Goal: Feedback & Contribution: Contribute content

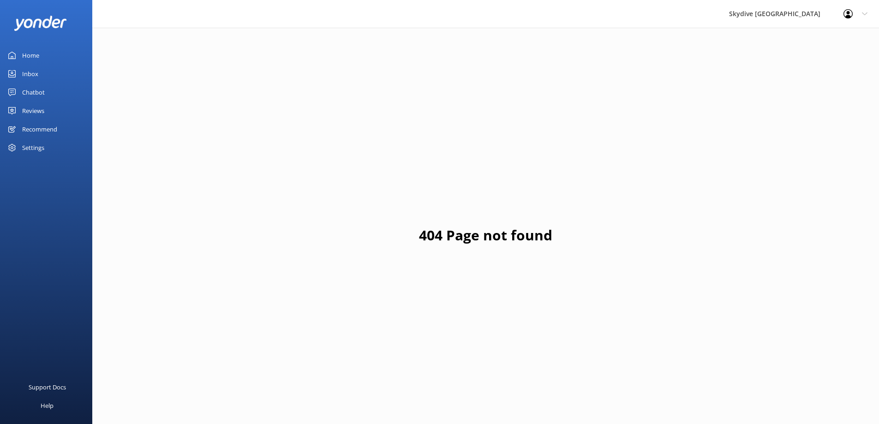
click at [34, 94] on div "Chatbot" at bounding box center [33, 92] width 23 height 18
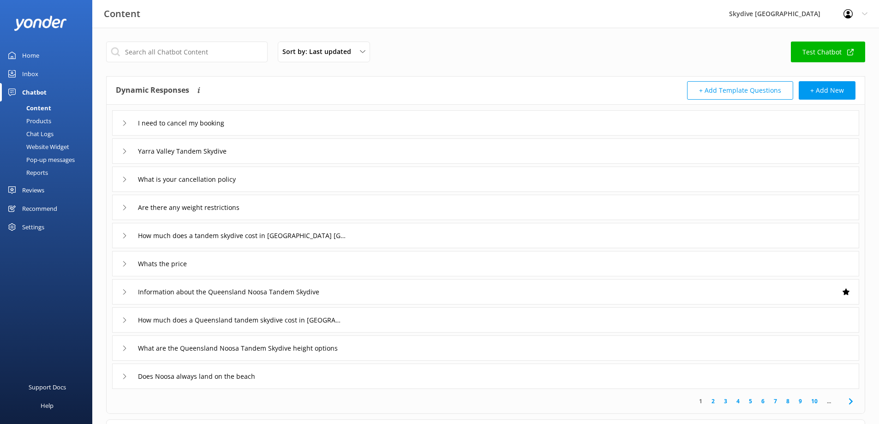
click at [40, 107] on div "Content" at bounding box center [29, 108] width 46 height 13
click at [228, 50] on input "text" at bounding box center [187, 52] width 162 height 21
click at [205, 155] on input "Yarra Valley Tandem Skydive" at bounding box center [188, 151] width 111 height 14
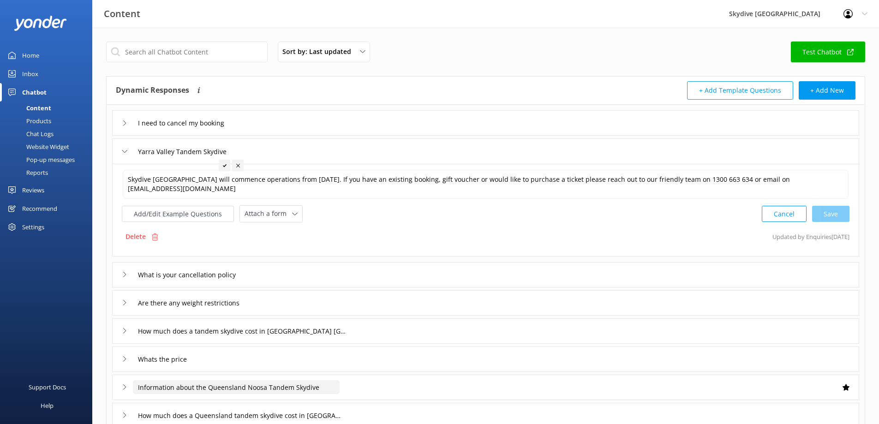
click at [277, 384] on input "Information about the Queensland Noosa Tandem Skydive" at bounding box center [236, 387] width 207 height 14
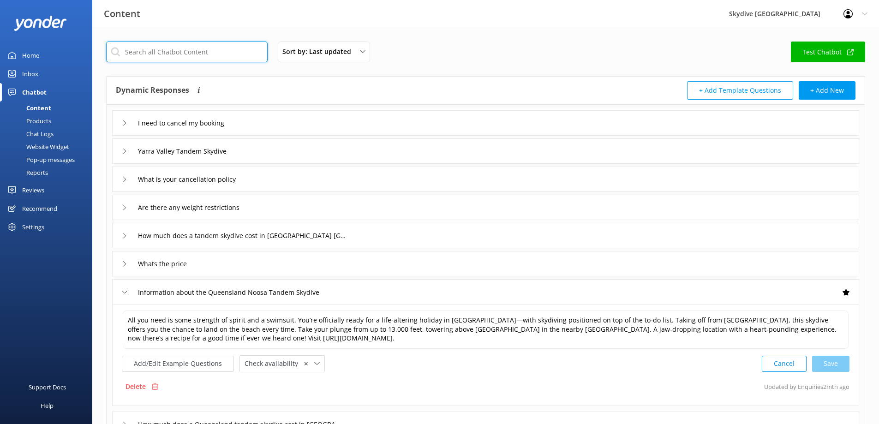
click at [184, 45] on input "text" at bounding box center [187, 52] width 162 height 21
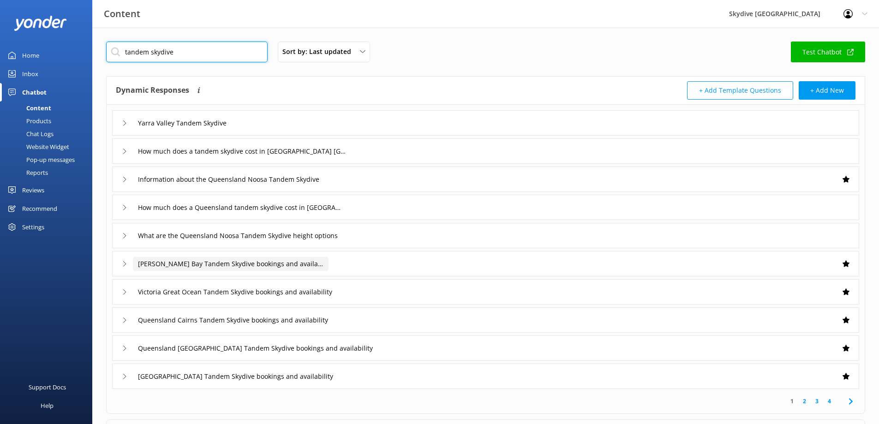
type input "tandem skydive"
click at [291, 262] on input "[PERSON_NAME] Bay Tandem Skydive bookings and availability" at bounding box center [231, 264] width 196 height 14
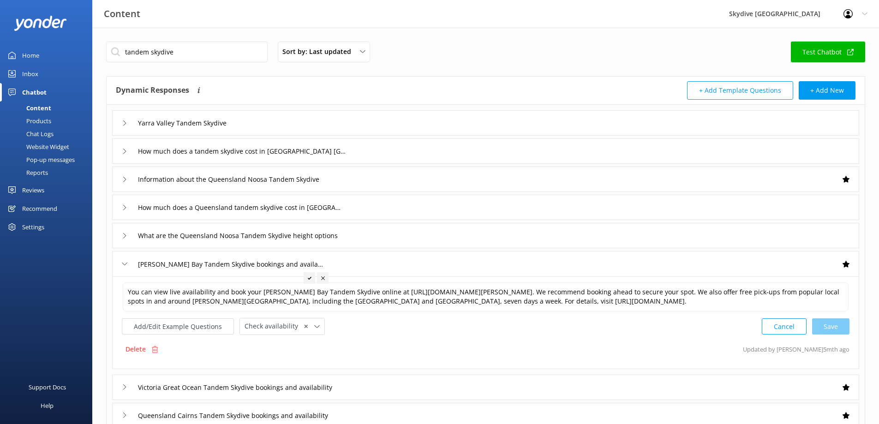
click at [120, 261] on div "[PERSON_NAME] Bay Tandem Skydive bookings and availability" at bounding box center [485, 263] width 747 height 25
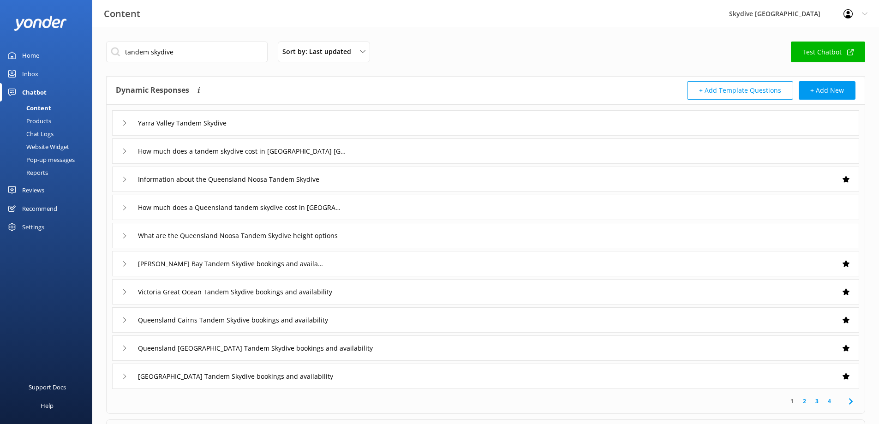
click at [124, 290] on icon at bounding box center [125, 292] width 6 height 6
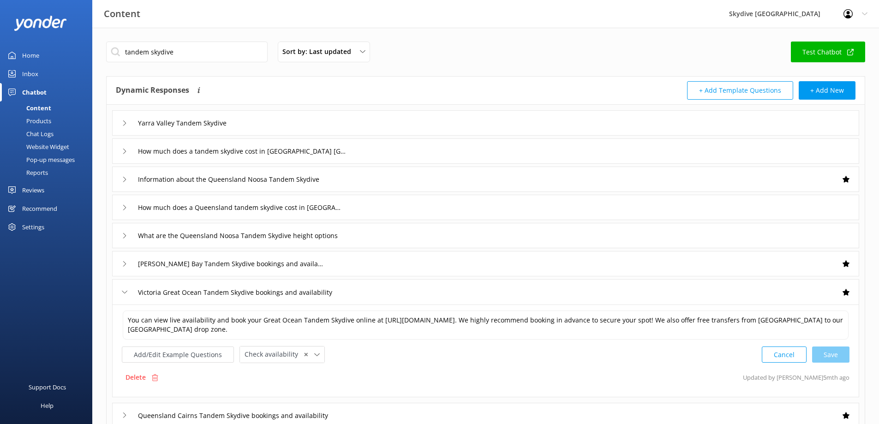
click at [124, 290] on icon at bounding box center [125, 292] width 6 height 6
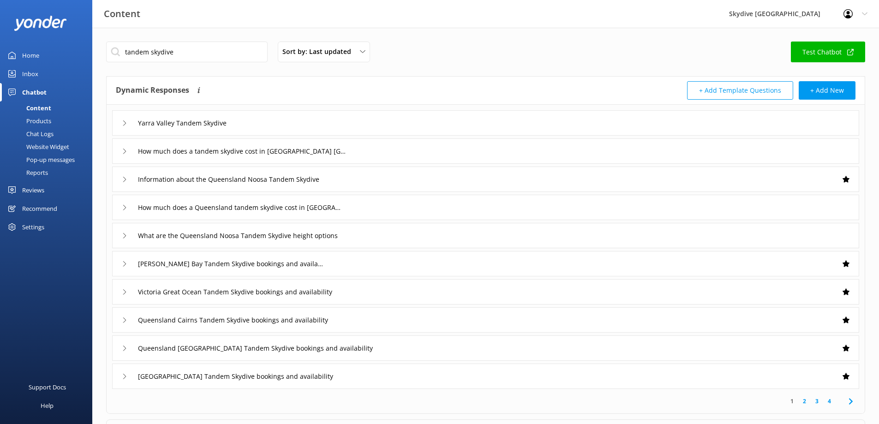
click at [125, 321] on use at bounding box center [124, 320] width 3 height 5
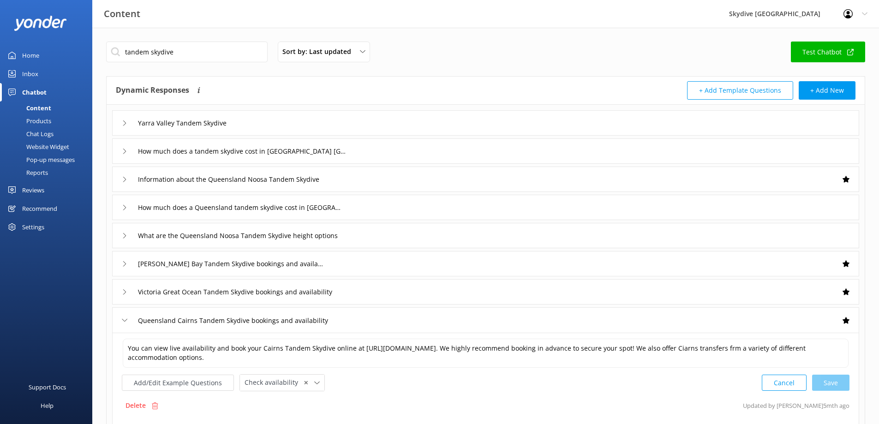
click at [125, 321] on icon at bounding box center [125, 321] width 6 height 6
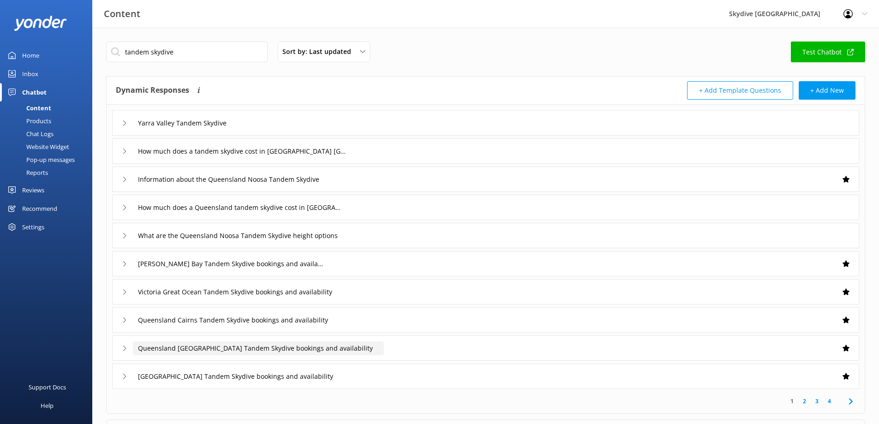
click at [135, 348] on input "Queensland [GEOGRAPHIC_DATA] Tandem Skydive bookings and availability" at bounding box center [258, 349] width 251 height 14
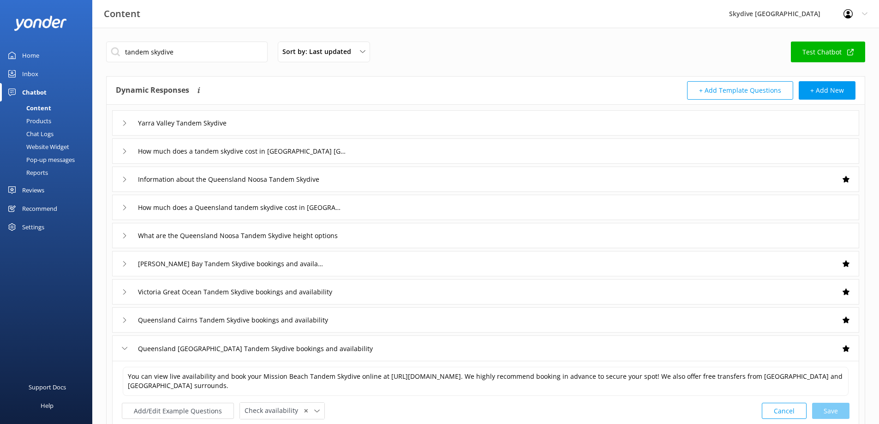
click at [129, 345] on div "Queensland [GEOGRAPHIC_DATA] Tandem Skydive bookings and availability" at bounding box center [247, 348] width 251 height 15
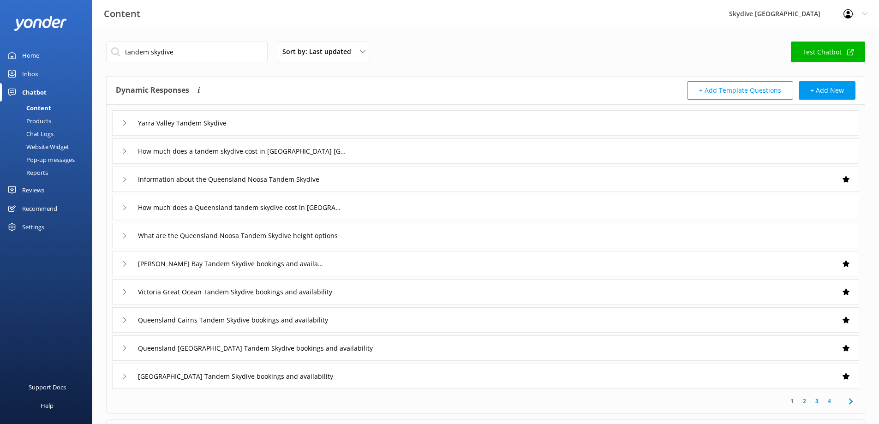
click at [122, 369] on div "[GEOGRAPHIC_DATA] Tandem Skydive bookings and availability" at bounding box center [245, 376] width 247 height 15
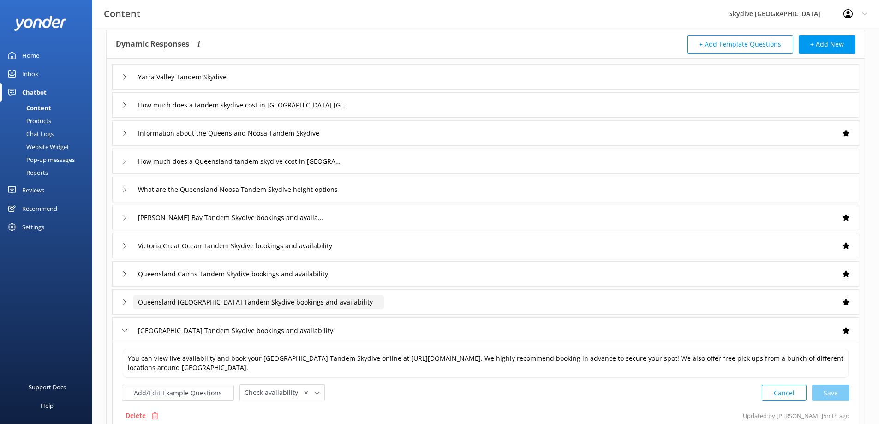
scroll to position [92, 0]
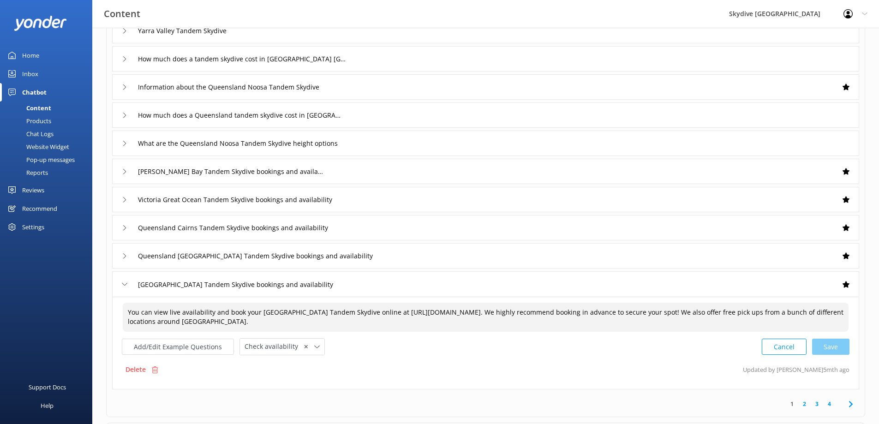
drag, startPoint x: 725, startPoint y: 311, endPoint x: 128, endPoint y: 310, distance: 596.7
click at [128, 310] on textarea "You can view live availability and book your [GEOGRAPHIC_DATA] Tandem Skydive o…" at bounding box center [486, 317] width 726 height 29
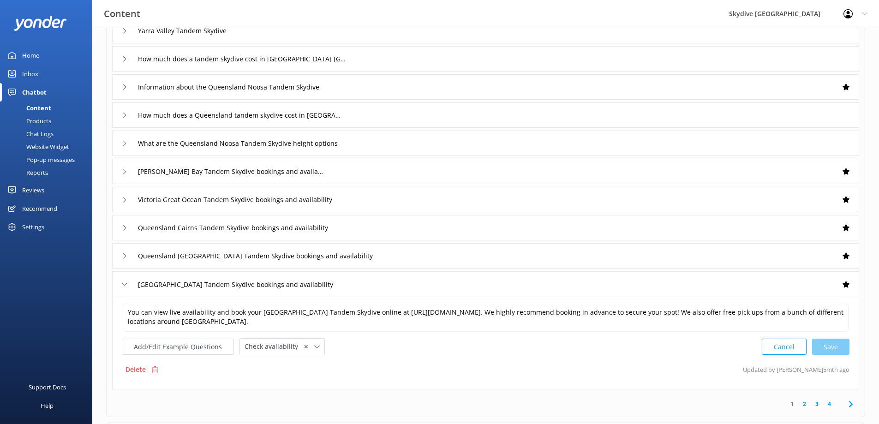
click at [128, 282] on div "[GEOGRAPHIC_DATA] Tandem Skydive bookings and availability" at bounding box center [245, 284] width 247 height 15
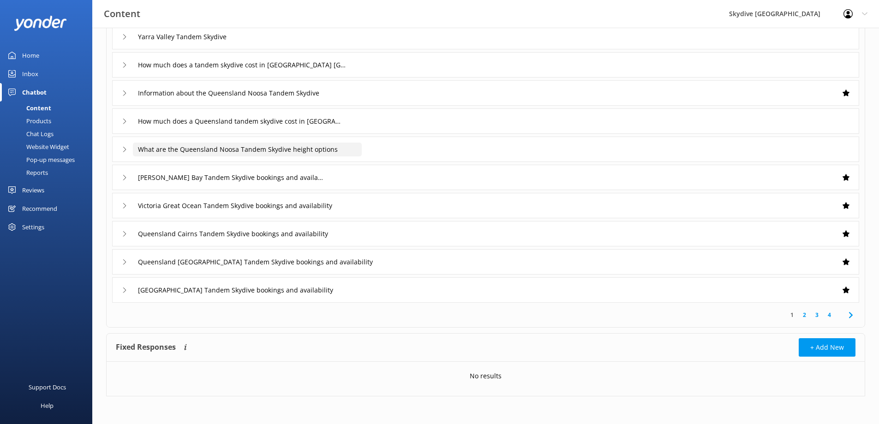
click at [176, 152] on input "What are the Queensland Noosa Tandem Skydive height options" at bounding box center [247, 150] width 229 height 14
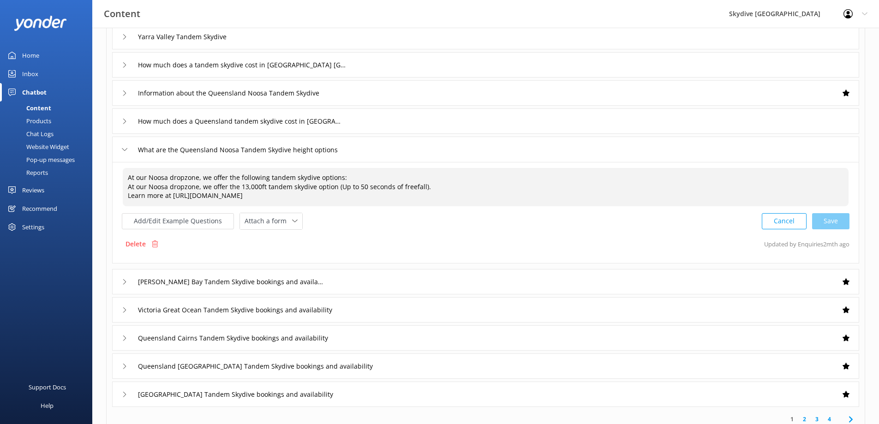
drag, startPoint x: 354, startPoint y: 180, endPoint x: 123, endPoint y: 177, distance: 231.7
click at [123, 177] on textarea "At our Noosa dropzone, we offer the following tandem skydive options: At our No…" at bounding box center [486, 187] width 726 height 38
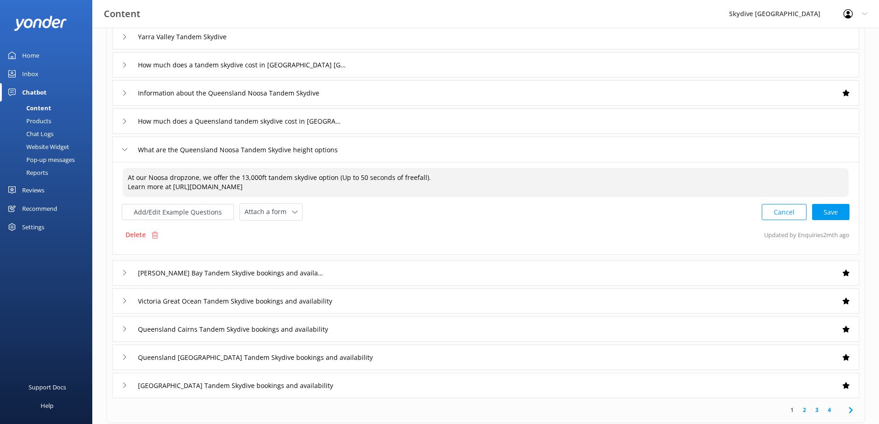
click at [129, 186] on textarea "At our Noosa dropzone, we offer the 13,000ft tandem skydive option (Up to 50 se…" at bounding box center [486, 182] width 726 height 29
click at [831, 214] on div "Cancel Loading.." at bounding box center [805, 211] width 87 height 17
type textarea "At our Noosa dropzone, we offer the 13,000ft tandem skydive option (Up to 50 se…"
click at [127, 148] on div "What are the Queensland Noosa Tandem Skydive height options" at bounding box center [236, 149] width 229 height 15
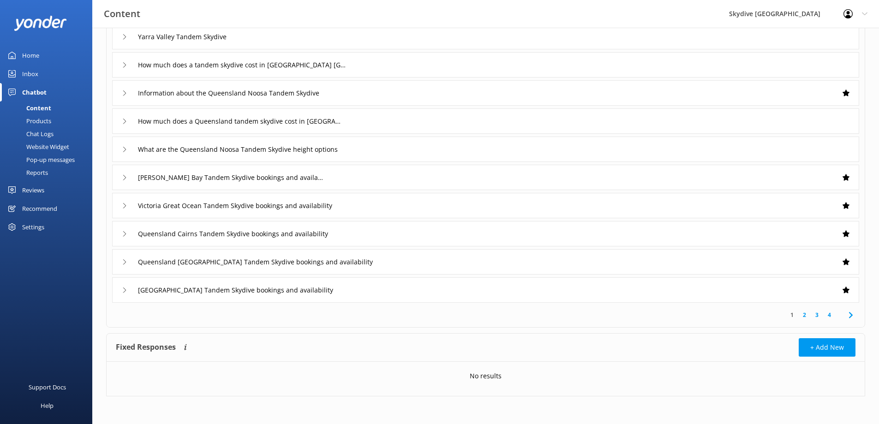
click at [123, 122] on icon at bounding box center [125, 122] width 6 height 6
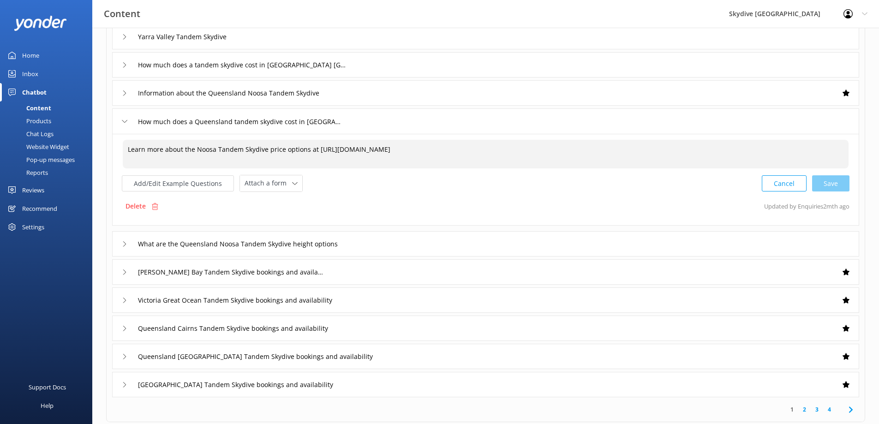
drag, startPoint x: 462, startPoint y: 150, endPoint x: 129, endPoint y: 147, distance: 332.8
click at [129, 147] on textarea "Learn more about the Noosa Tandem Skydive price options at [URL][DOMAIN_NAME]" at bounding box center [486, 154] width 726 height 29
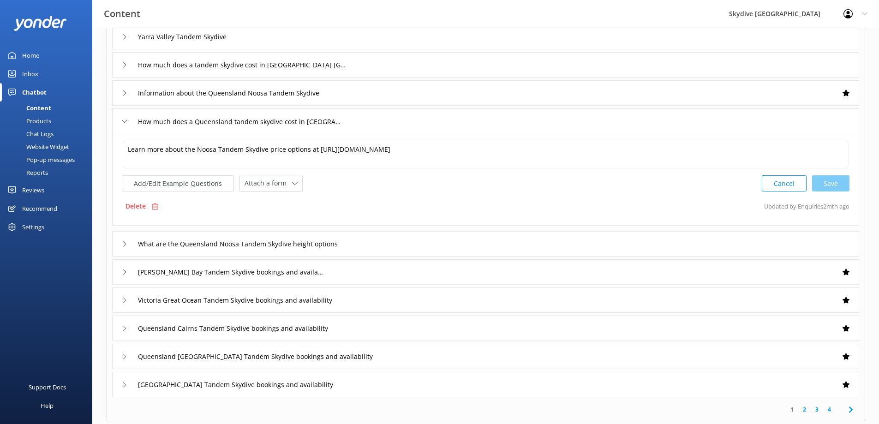
click at [121, 122] on div "How much does a Queensland tandem skydive cost in [GEOGRAPHIC_DATA]" at bounding box center [485, 120] width 747 height 25
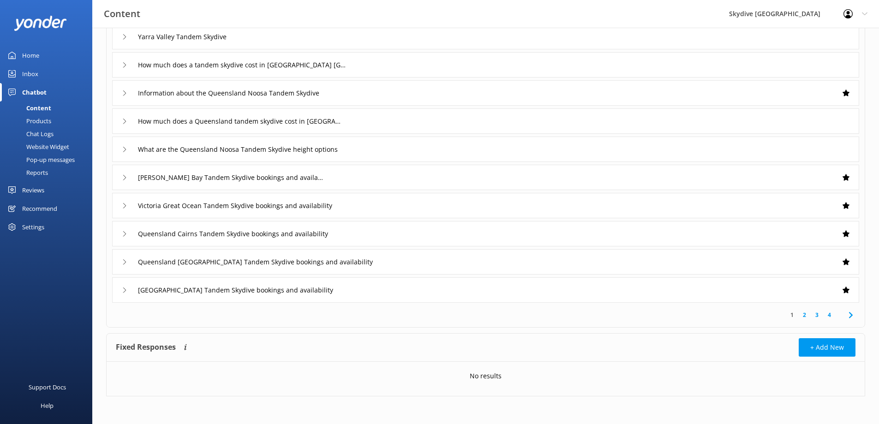
click at [121, 96] on div "Information about the Queensland Noosa Tandem Skydive" at bounding box center [485, 92] width 747 height 25
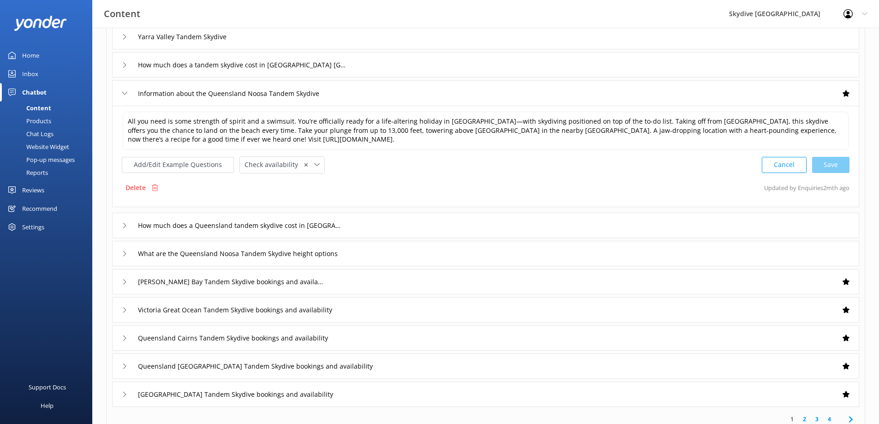
click at [122, 91] on icon at bounding box center [125, 93] width 6 height 6
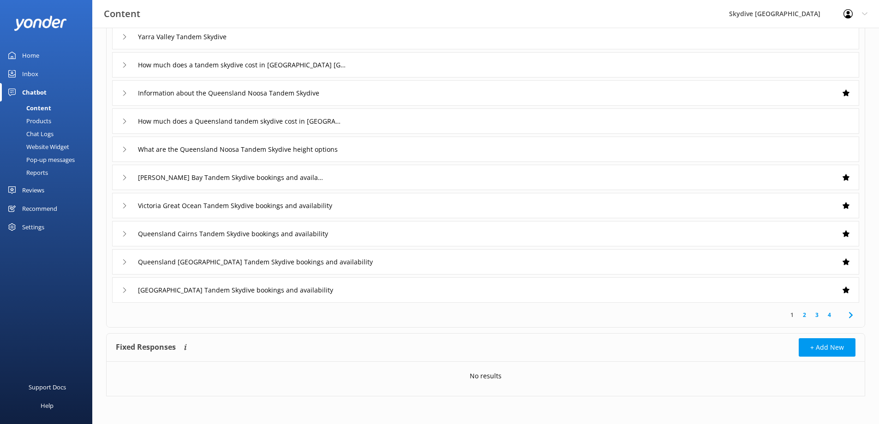
click at [131, 67] on div "How much does a tandem skydive cost in [GEOGRAPHIC_DATA] [GEOGRAPHIC_DATA]" at bounding box center [231, 64] width 218 height 15
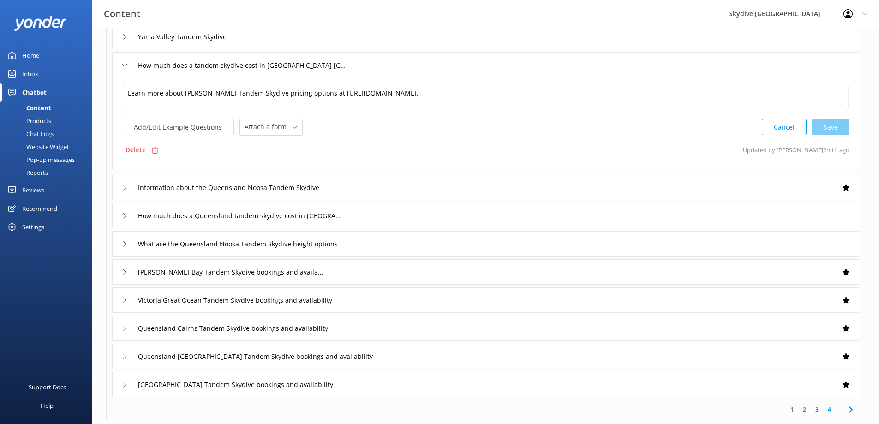
click at [131, 67] on div "How much does a tandem skydive cost in [GEOGRAPHIC_DATA] [GEOGRAPHIC_DATA]" at bounding box center [231, 65] width 218 height 15
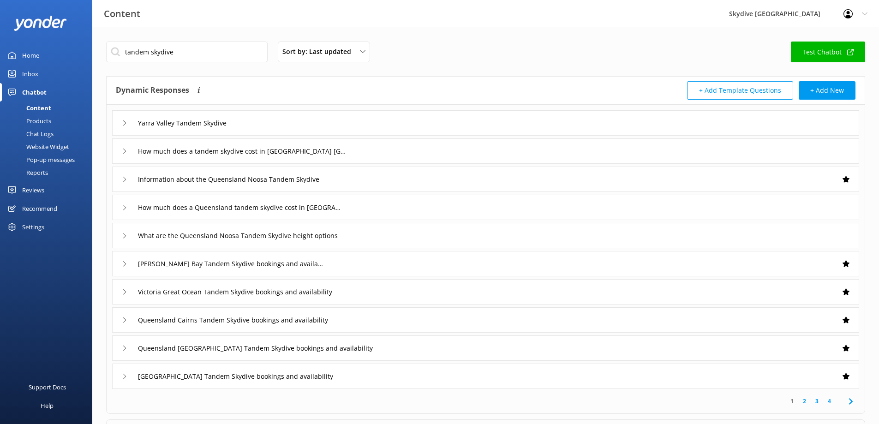
click at [122, 125] on icon at bounding box center [125, 123] width 6 height 6
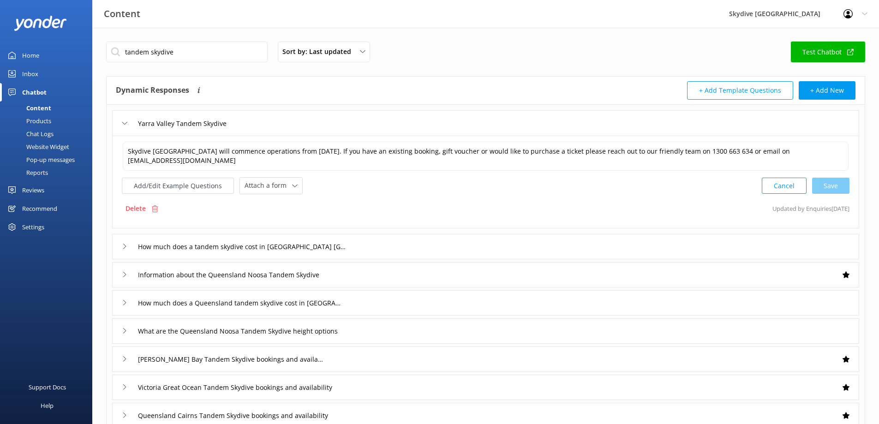
click at [122, 125] on icon at bounding box center [125, 123] width 6 height 6
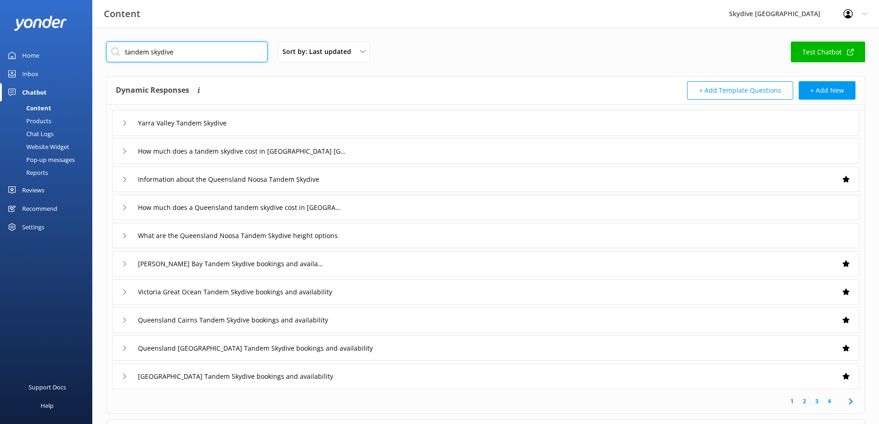
click at [177, 51] on input "tandem skydive" at bounding box center [187, 52] width 162 height 21
drag, startPoint x: 177, startPoint y: 51, endPoint x: 128, endPoint y: 57, distance: 48.8
click at [128, 57] on input "tandem skydive" at bounding box center [187, 52] width 162 height 21
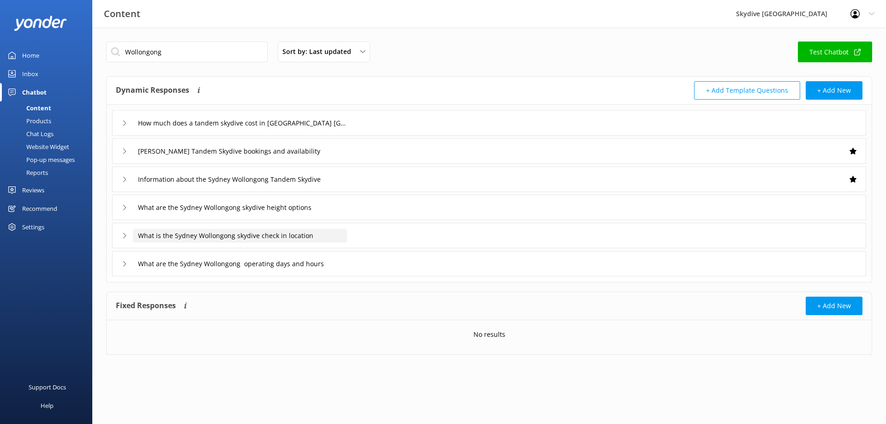
click at [226, 233] on input "What is the Sydney Wollongong skydive check in location" at bounding box center [240, 236] width 214 height 14
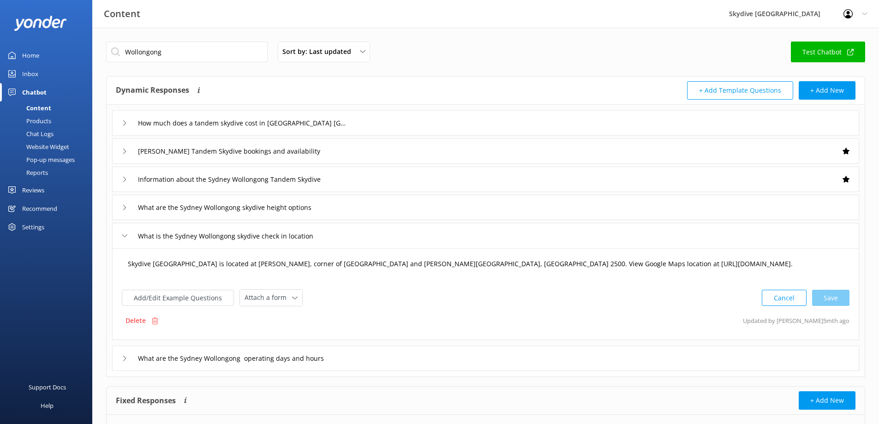
click at [669, 259] on textarea "Skydive [GEOGRAPHIC_DATA] is located at [PERSON_NAME], corner of [GEOGRAPHIC_DA…" at bounding box center [486, 268] width 726 height 29
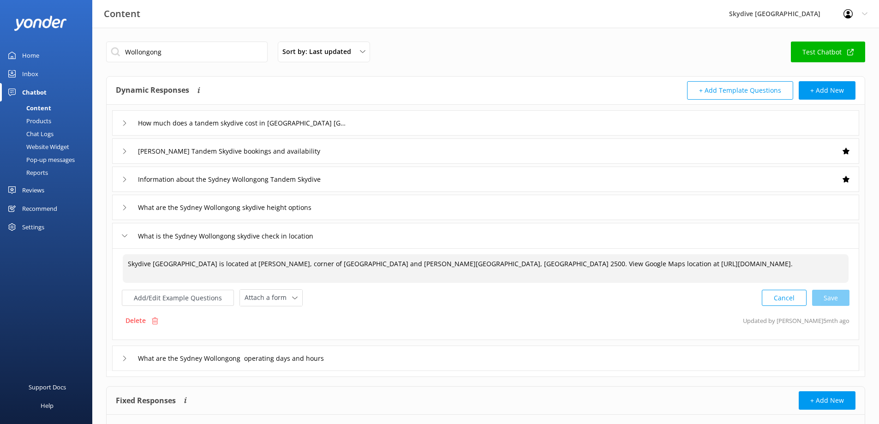
click at [671, 261] on textarea "Skydive [GEOGRAPHIC_DATA] is located at [PERSON_NAME], corner of [GEOGRAPHIC_DA…" at bounding box center [486, 268] width 726 height 29
drag, startPoint x: 728, startPoint y: 263, endPoint x: 604, endPoint y: 267, distance: 123.8
click at [604, 267] on textarea "Skydive [GEOGRAPHIC_DATA] is located at [PERSON_NAME], corner of [GEOGRAPHIC_DA…" at bounding box center [486, 268] width 726 height 29
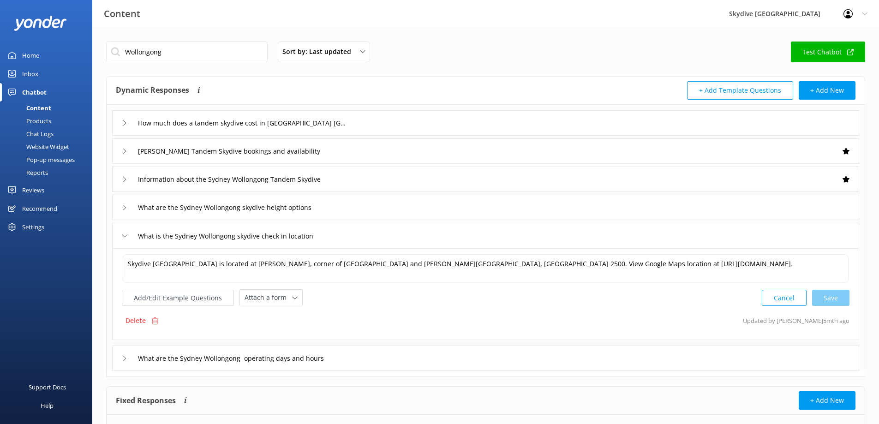
click at [123, 236] on icon at bounding box center [125, 236] width 6 height 6
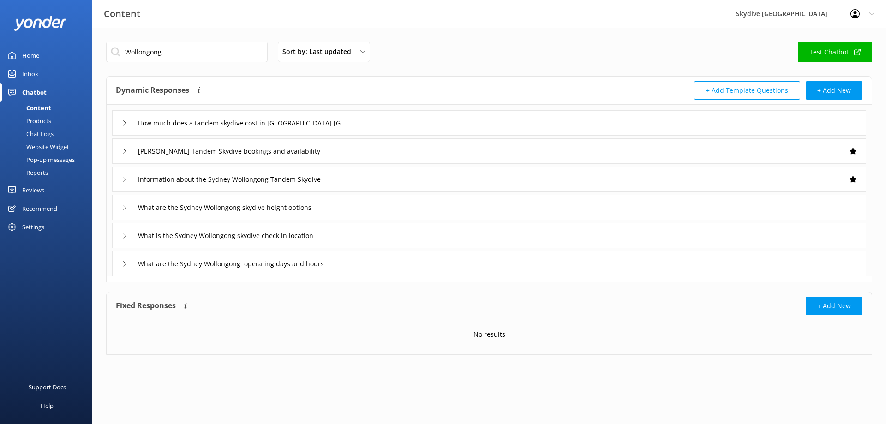
click at [127, 262] on div "What are the Sydney Wollongong operating days and hours" at bounding box center [231, 263] width 218 height 15
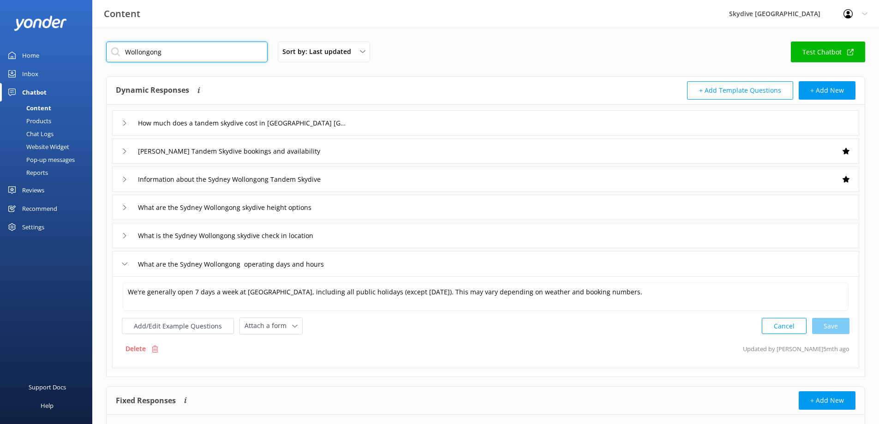
drag, startPoint x: 162, startPoint y: 52, endPoint x: 123, endPoint y: 50, distance: 39.3
click at [123, 50] on input "Wollongong" at bounding box center [187, 52] width 162 height 21
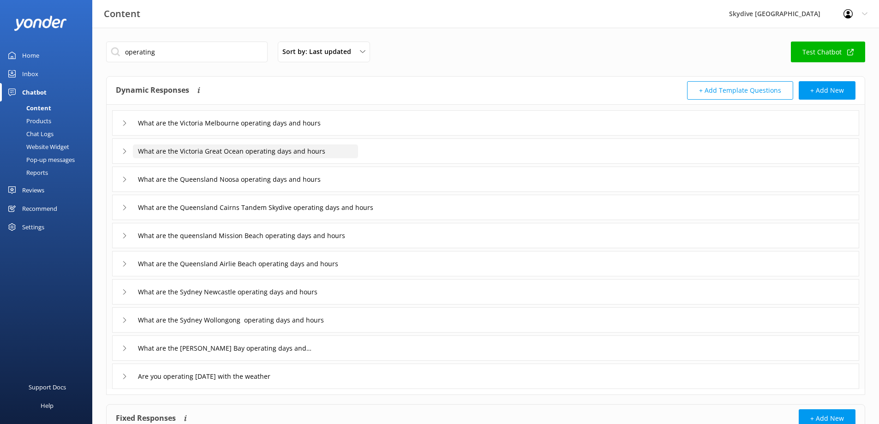
click at [222, 149] on input "What are the Victoria Great Ocean operating days and hours" at bounding box center [245, 151] width 225 height 14
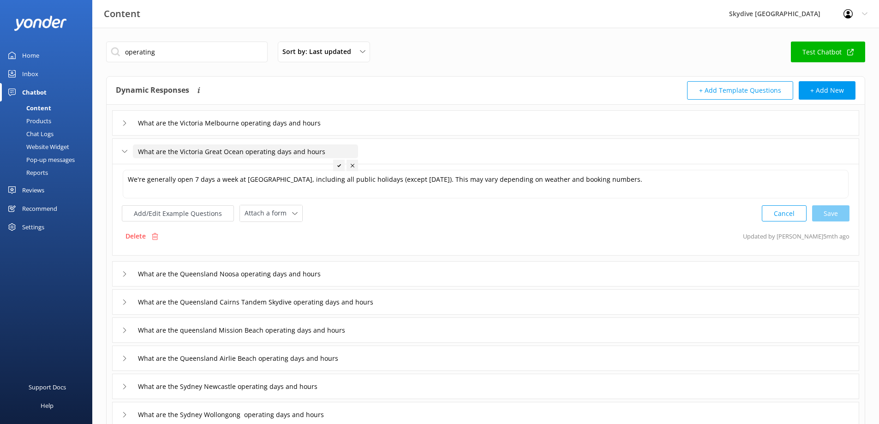
click at [222, 149] on input "What are the Victoria Great Ocean operating days and hours" at bounding box center [245, 151] width 225 height 14
click at [227, 117] on input "What are the Victoria Melbourne operating days and hours" at bounding box center [242, 123] width 218 height 14
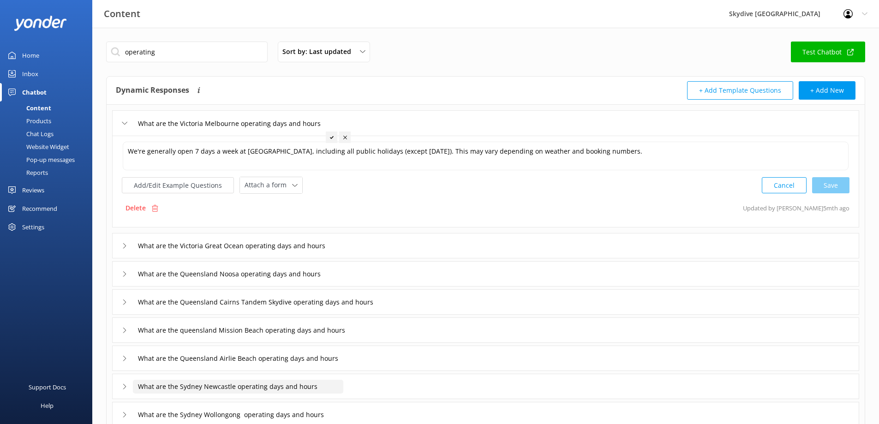
click at [255, 384] on input "What are the Sydney Newcastle operating days and hours" at bounding box center [238, 387] width 210 height 14
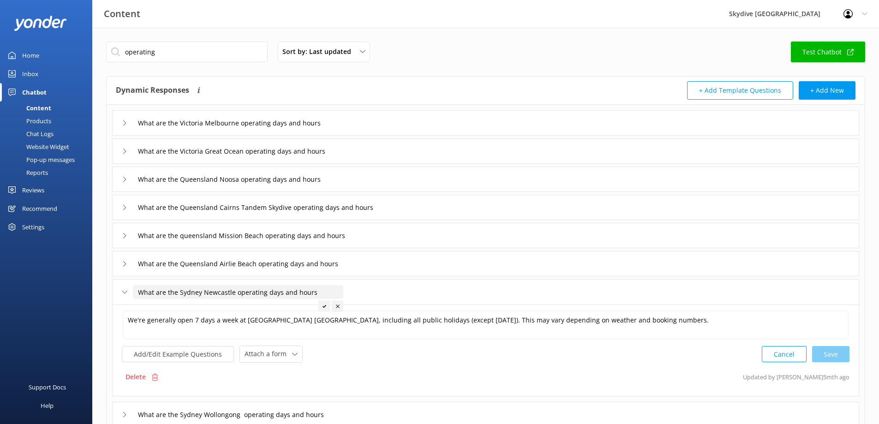
click at [228, 290] on input "What are the Sydney Newcastle operating days and hours" at bounding box center [238, 292] width 210 height 14
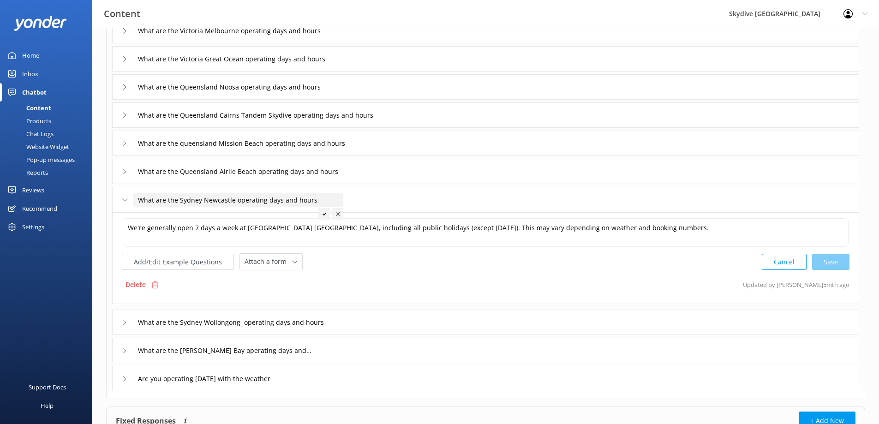
scroll to position [138, 0]
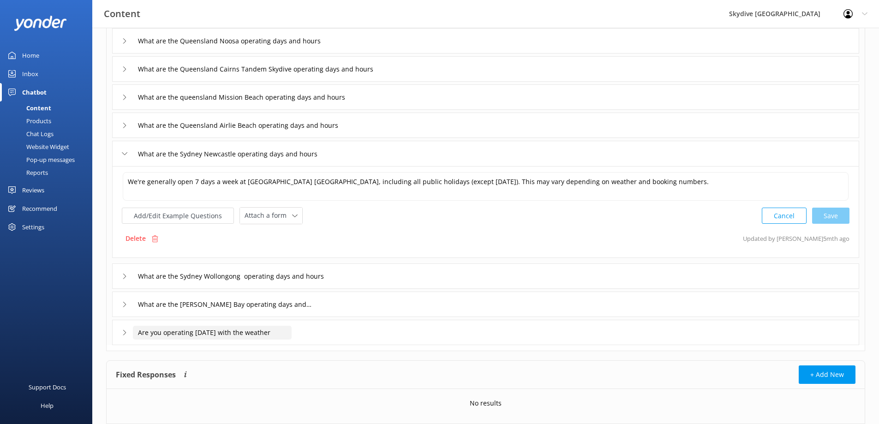
click at [226, 329] on input "Are you operating [DATE] with the weather" at bounding box center [212, 333] width 159 height 14
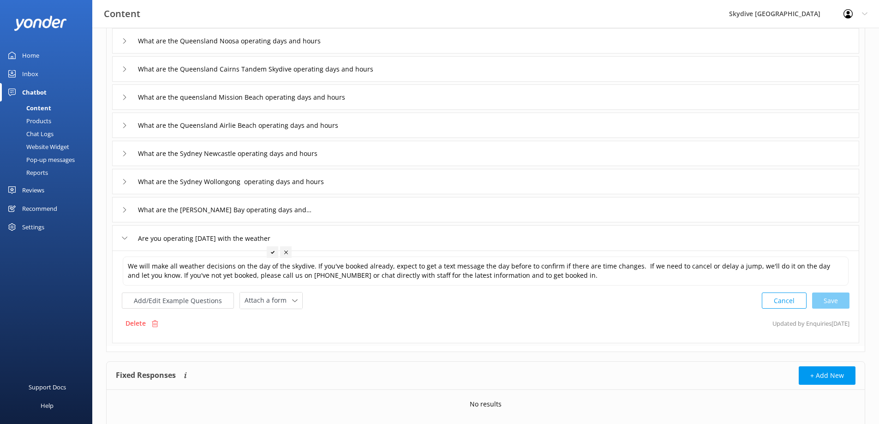
click at [225, 248] on div "Are you operating [DATE] with the weather" at bounding box center [485, 237] width 747 height 25
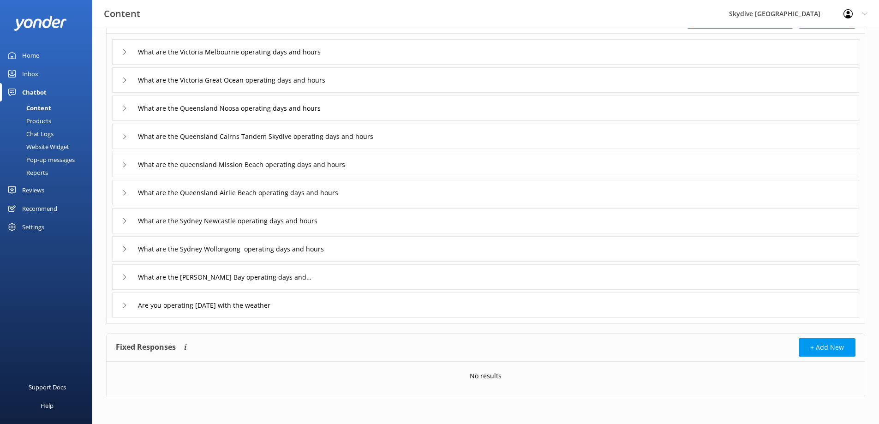
scroll to position [71, 0]
click at [234, 276] on input "What are the [PERSON_NAME] Bay operating days and hours" at bounding box center [225, 277] width 185 height 14
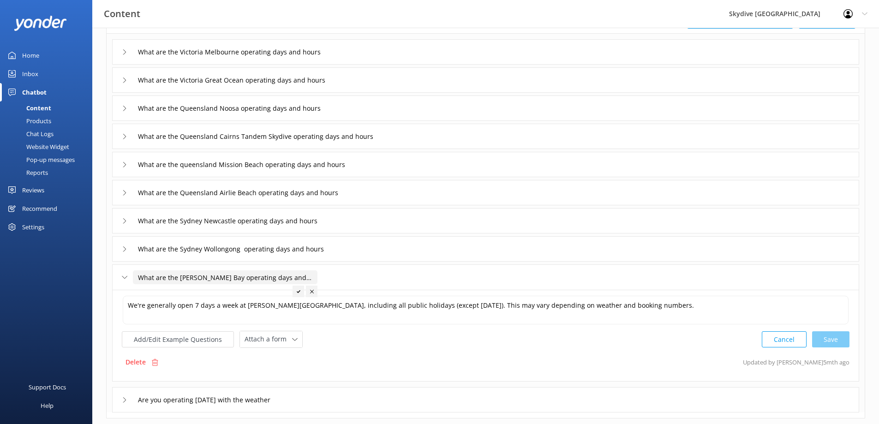
click at [234, 276] on input "What are the [PERSON_NAME] Bay operating days and hours" at bounding box center [225, 277] width 185 height 14
click at [119, 273] on div "What are the [PERSON_NAME] Bay operating days and hours" at bounding box center [485, 276] width 747 height 25
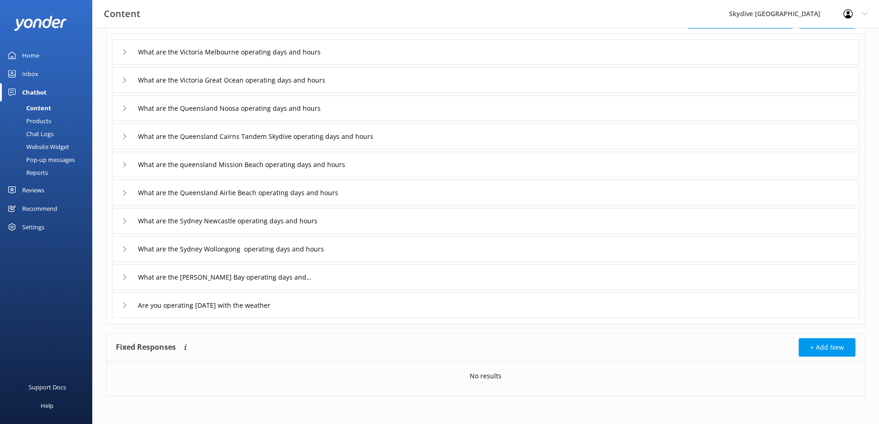
click at [154, 297] on div "Are you operating [DATE] with the weather" at bounding box center [485, 305] width 747 height 25
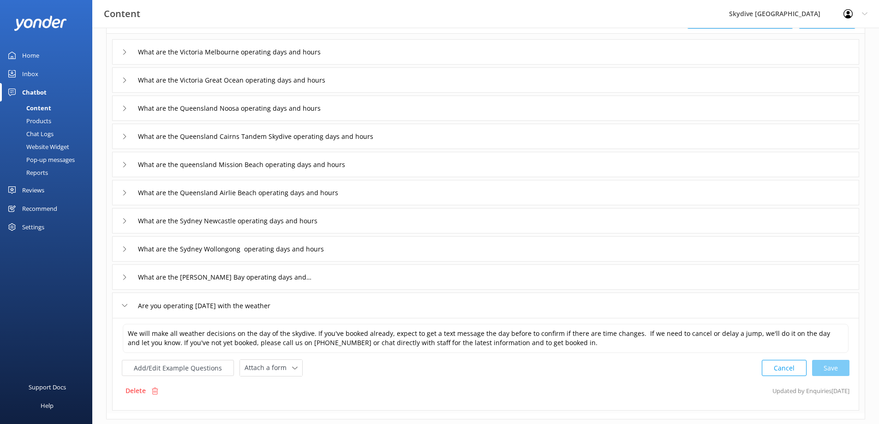
click at [126, 301] on div "Are you operating [DATE] with the weather" at bounding box center [201, 305] width 159 height 15
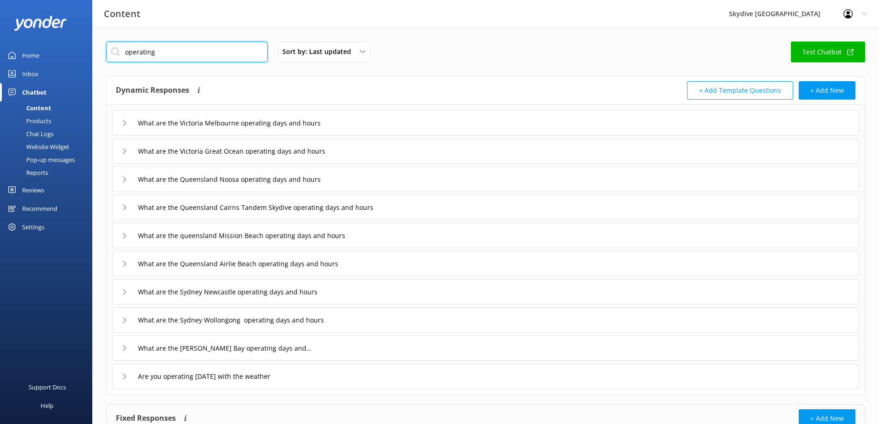
click at [170, 50] on input "operating" at bounding box center [187, 52] width 162 height 21
drag, startPoint x: 168, startPoint y: 53, endPoint x: 117, endPoint y: 53, distance: 51.2
click at [117, 53] on input "operating" at bounding box center [187, 52] width 162 height 21
type input "victoria"
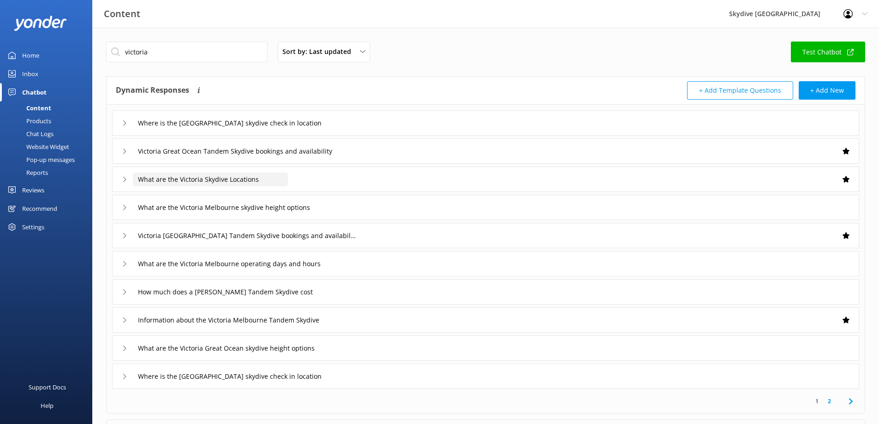
click at [222, 179] on input "What are the Victoria Skydive Locations" at bounding box center [210, 180] width 155 height 14
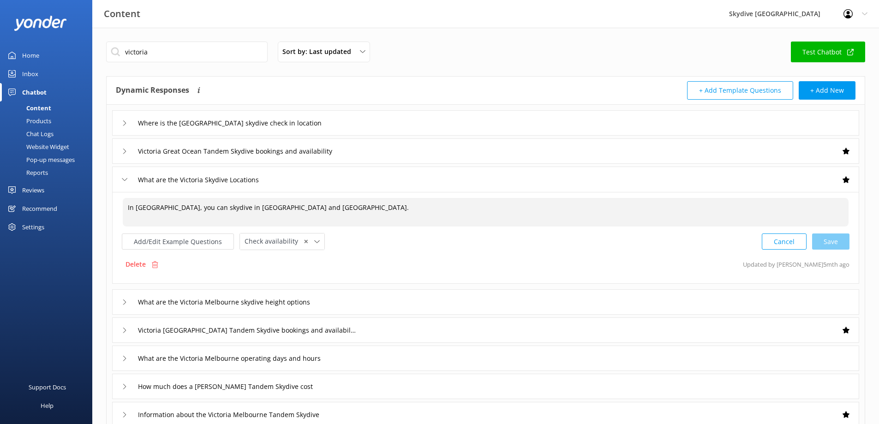
click at [361, 208] on textarea "In [GEOGRAPHIC_DATA], you can skydive in [GEOGRAPHIC_DATA] and [GEOGRAPHIC_DATA…" at bounding box center [486, 212] width 726 height 29
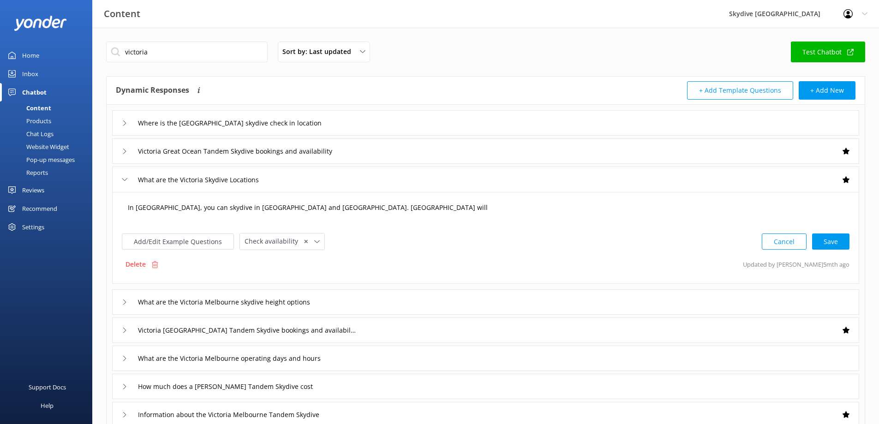
click at [408, 205] on textarea "In [GEOGRAPHIC_DATA], you can skydive in [GEOGRAPHIC_DATA] and [GEOGRAPHIC_DATA…" at bounding box center [486, 212] width 726 height 29
drag, startPoint x: 419, startPoint y: 206, endPoint x: 398, endPoint y: 208, distance: 20.9
click at [419, 206] on textarea "In [GEOGRAPHIC_DATA], you can skydive in [GEOGRAPHIC_DATA] and [GEOGRAPHIC_DATA…" at bounding box center [486, 212] width 726 height 29
click at [414, 208] on textarea "In [GEOGRAPHIC_DATA], you can skydive in [GEOGRAPHIC_DATA] and [GEOGRAPHIC_DATA…" at bounding box center [486, 212] width 726 height 29
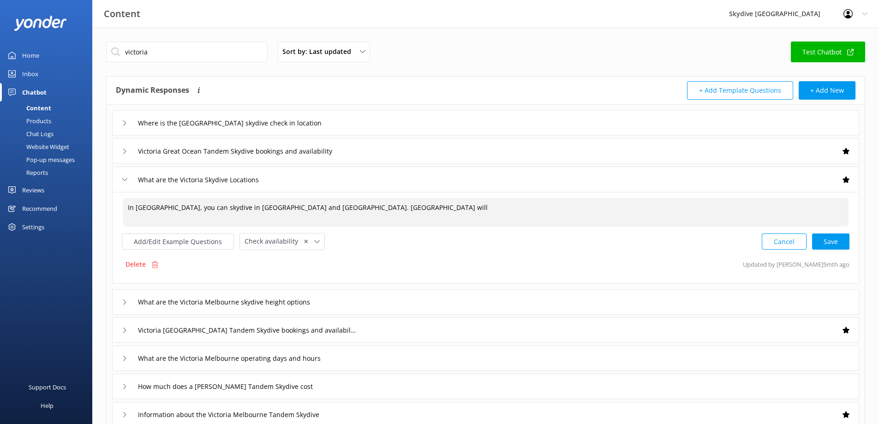
click at [398, 208] on textarea "In [GEOGRAPHIC_DATA], you can skydive in [GEOGRAPHIC_DATA] and [GEOGRAPHIC_DATA…" at bounding box center [486, 212] width 726 height 29
type textarea "In [GEOGRAPHIC_DATA], you can skydive in [GEOGRAPHIC_DATA] and [GEOGRAPHIC_DATA…"
click at [833, 243] on div "Cancel Save" at bounding box center [806, 241] width 88 height 17
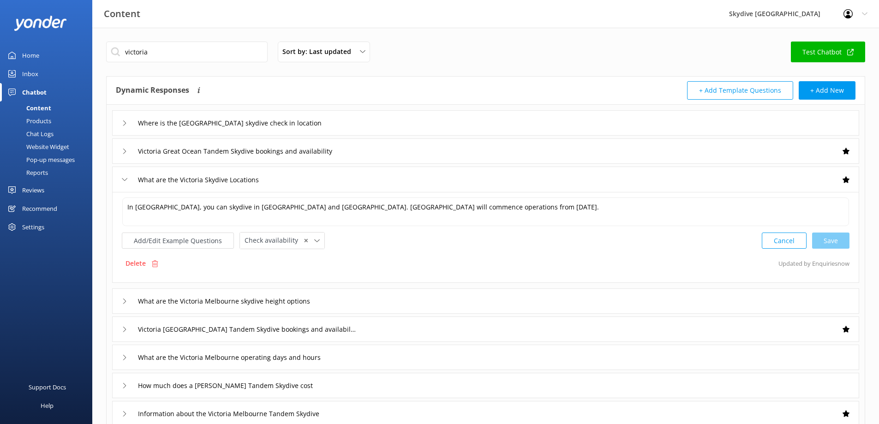
click at [125, 180] on icon at bounding box center [125, 180] width 6 height 6
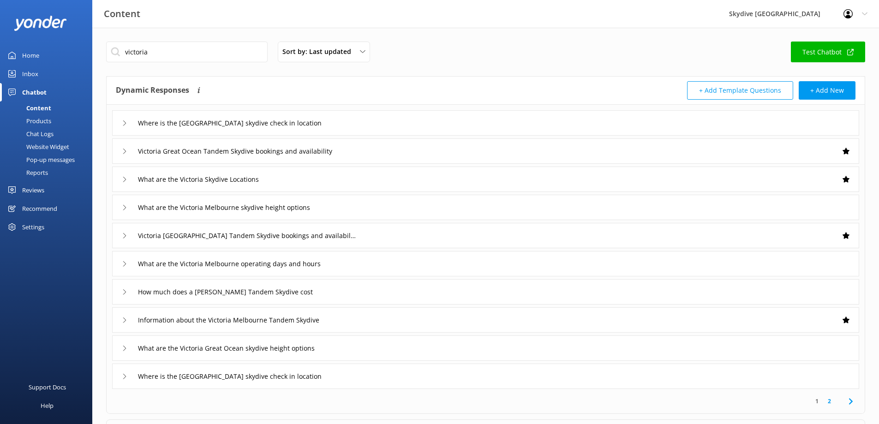
click at [122, 209] on icon at bounding box center [125, 208] width 6 height 6
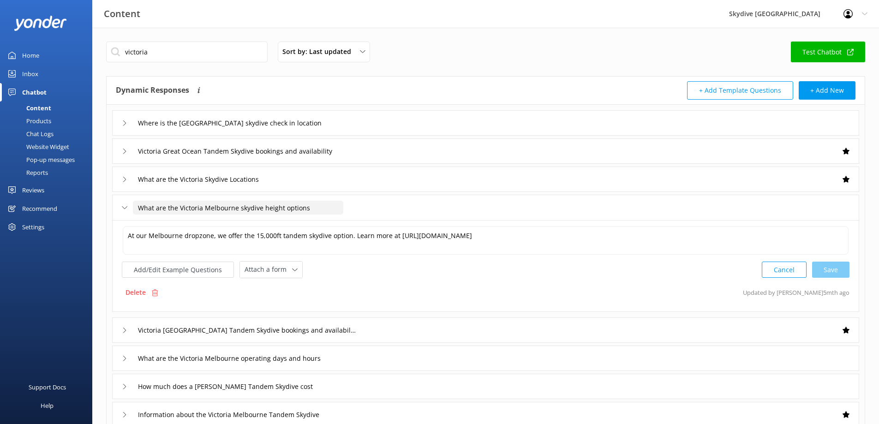
drag, startPoint x: 314, startPoint y: 208, endPoint x: 140, endPoint y: 209, distance: 174.0
click at [140, 209] on input "What are the Victoria Melbourne skydive height options" at bounding box center [238, 208] width 210 height 14
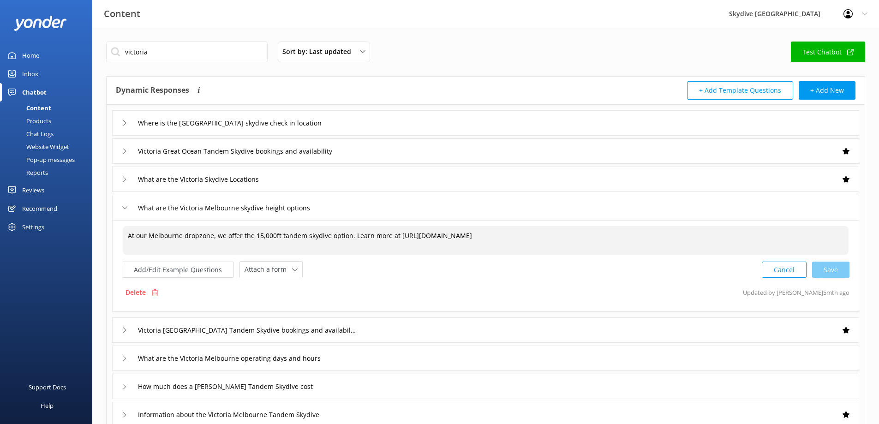
drag, startPoint x: 549, startPoint y: 237, endPoint x: 126, endPoint y: 239, distance: 423.7
click at [126, 239] on textarea "At our Melbourne dropzone, we offer the 15,000ft tandem skydive option. Learn m…" at bounding box center [486, 240] width 726 height 29
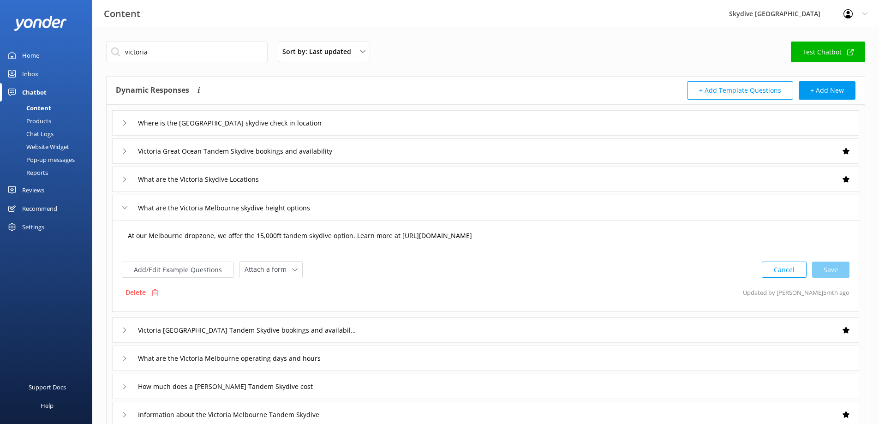
drag, startPoint x: 546, startPoint y: 275, endPoint x: 541, endPoint y: 271, distance: 6.3
click at [546, 275] on div "Add/Edit Example Questions Attach a form Leave contact details Check availabili…" at bounding box center [486, 269] width 728 height 17
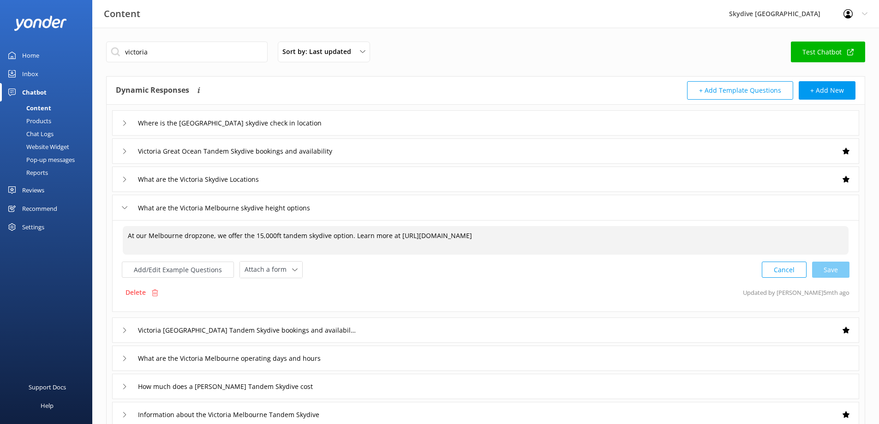
click at [130, 209] on div "What are the Victoria Melbourne skydive height options" at bounding box center [227, 207] width 210 height 15
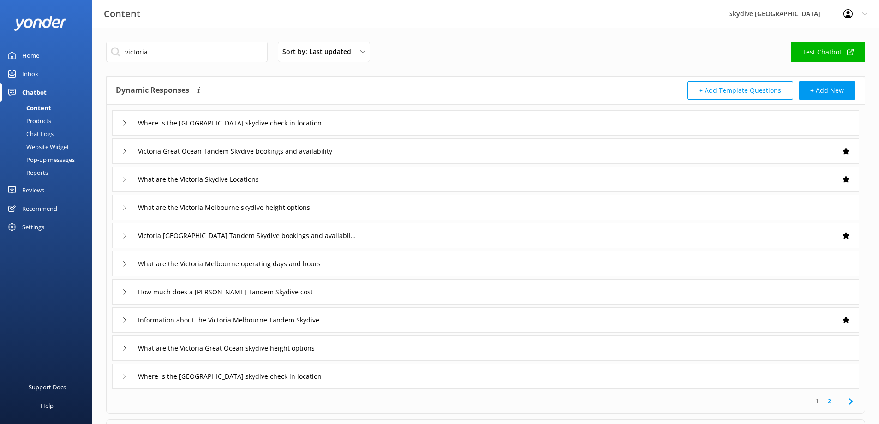
click at [124, 264] on icon at bounding box center [125, 264] width 6 height 6
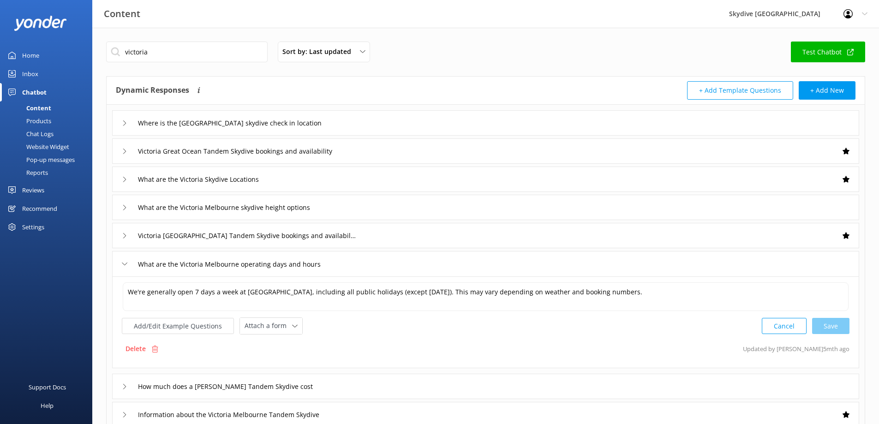
click at [124, 264] on icon at bounding box center [125, 264] width 6 height 6
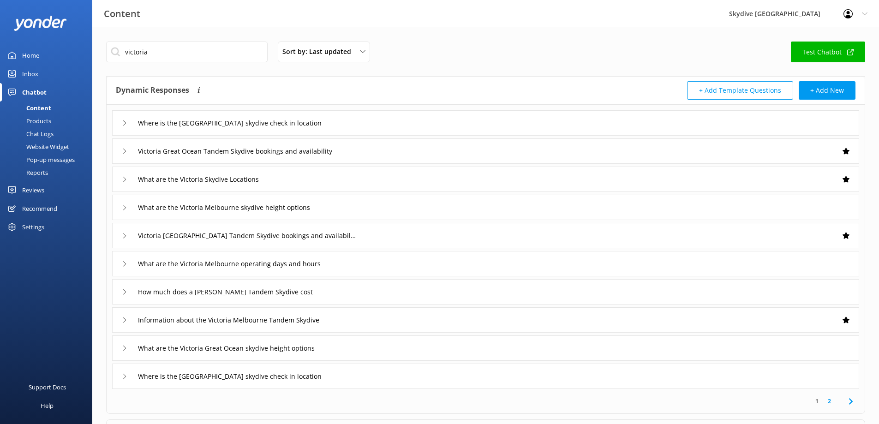
click at [122, 261] on icon at bounding box center [125, 264] width 6 height 6
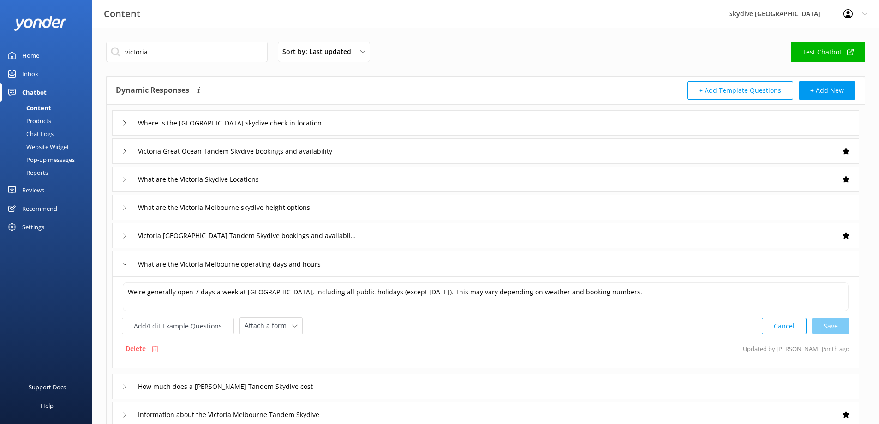
click at [122, 261] on icon at bounding box center [125, 264] width 6 height 6
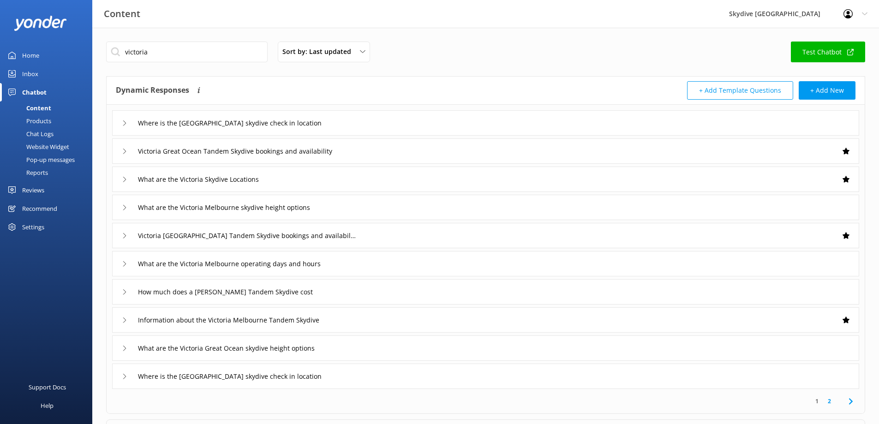
click at [123, 290] on icon at bounding box center [125, 292] width 6 height 6
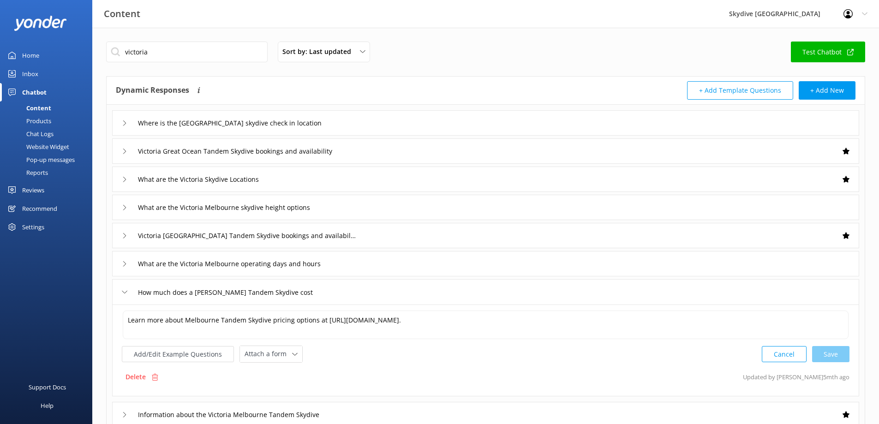
click at [123, 290] on icon at bounding box center [125, 292] width 6 height 6
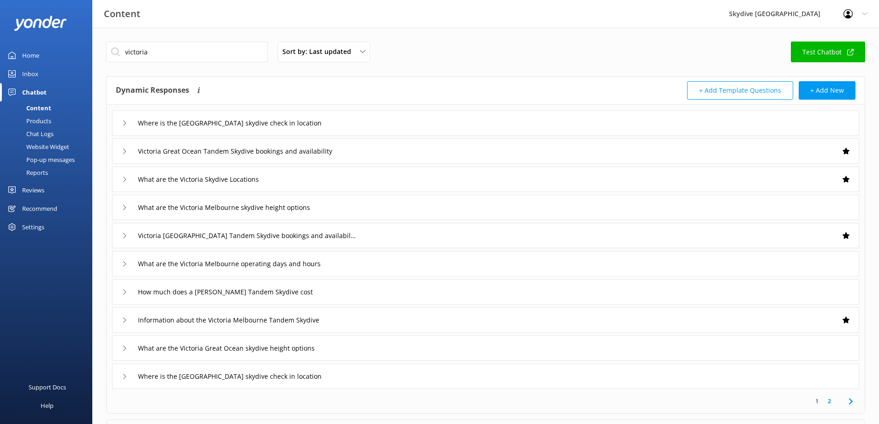
click at [126, 317] on div "Information about the Victoria Melbourne Tandem Skydive" at bounding box center [229, 319] width 214 height 15
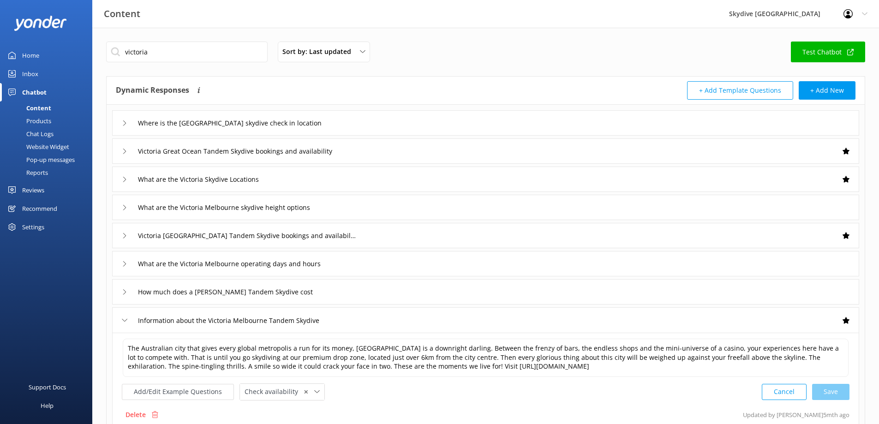
click at [127, 317] on div "Information about the Victoria Melbourne Tandem Skydive" at bounding box center [229, 320] width 214 height 15
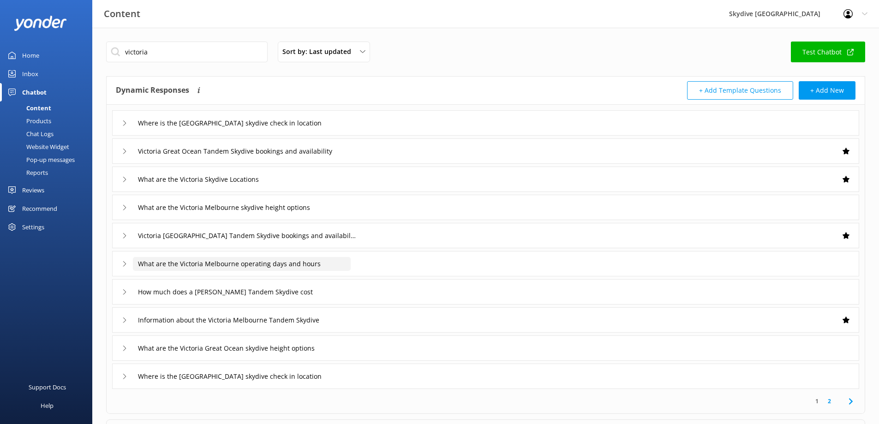
click at [230, 270] on input "What are the Victoria Melbourne operating days and hours" at bounding box center [242, 264] width 218 height 14
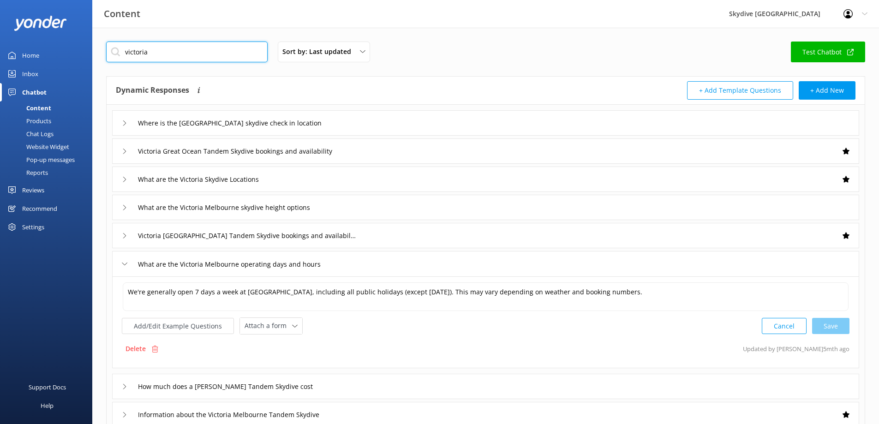
click at [180, 54] on input "victoria" at bounding box center [187, 52] width 162 height 21
click at [126, 264] on icon at bounding box center [125, 264] width 6 height 6
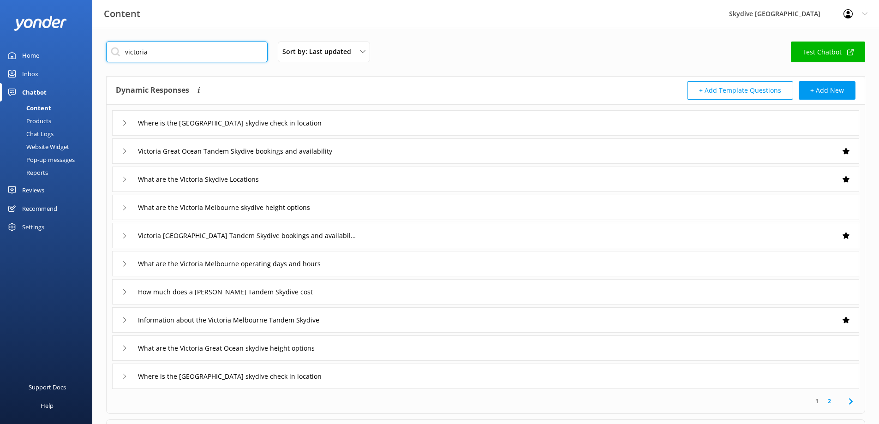
drag, startPoint x: 153, startPoint y: 52, endPoint x: 109, endPoint y: 56, distance: 43.6
click at [109, 56] on input "victoria" at bounding box center [187, 52] width 162 height 21
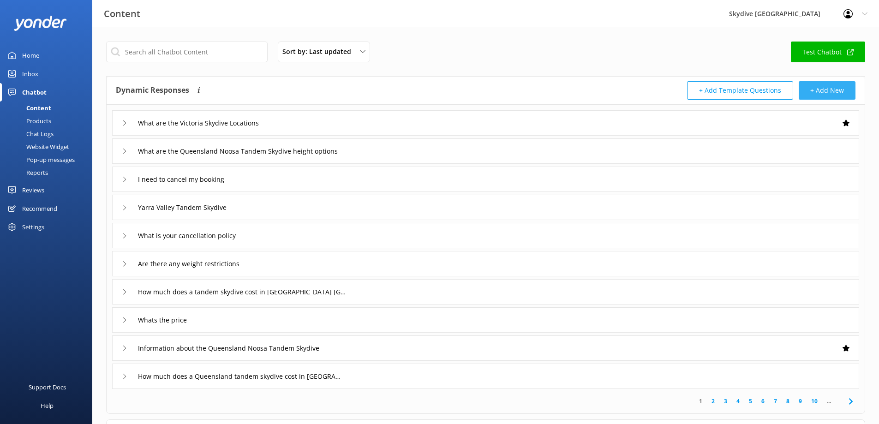
click at [822, 90] on button "+ Add New" at bounding box center [827, 90] width 57 height 18
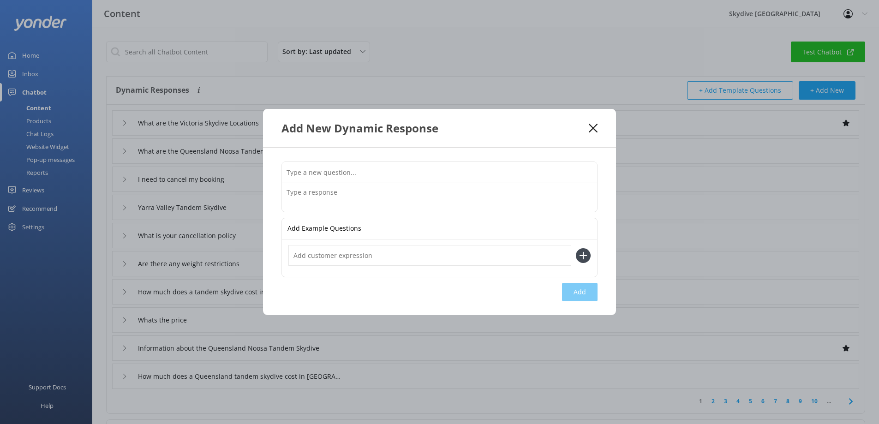
click at [367, 173] on input "text" at bounding box center [439, 172] width 315 height 21
click at [594, 126] on icon at bounding box center [593, 128] width 9 height 9
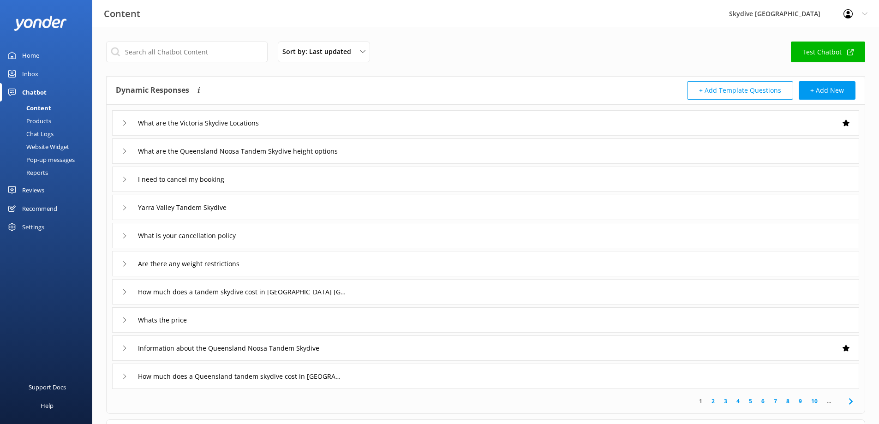
scroll to position [89, 0]
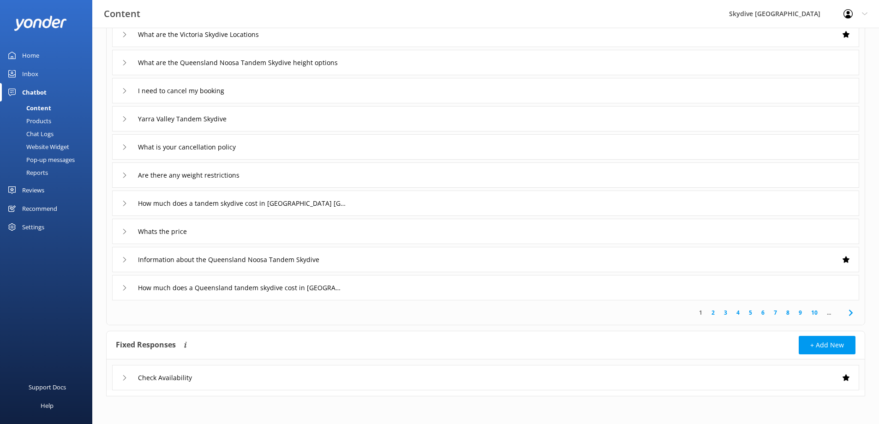
click at [125, 376] on icon at bounding box center [125, 378] width 6 height 6
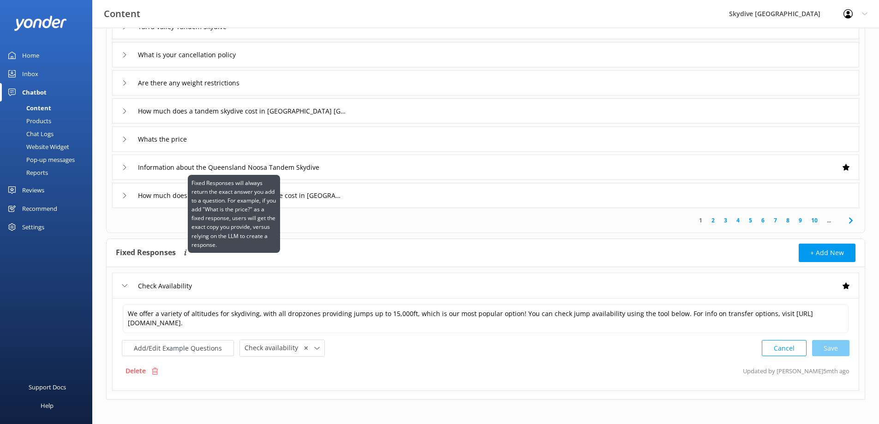
scroll to position [184, 0]
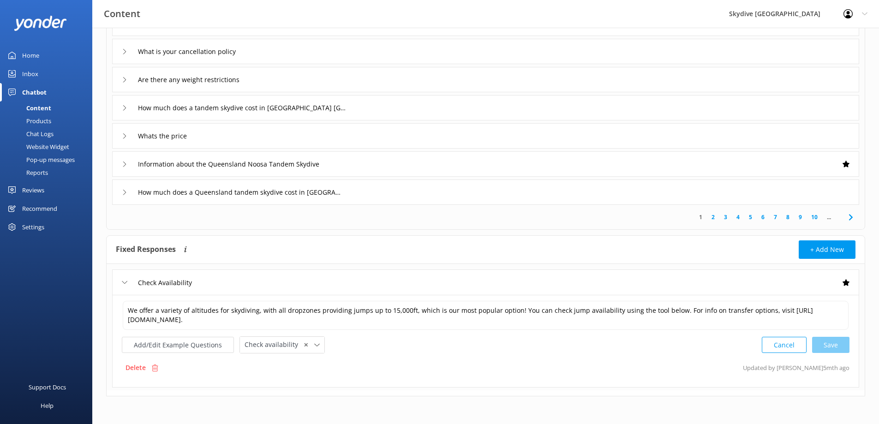
click at [127, 283] on div "Check Availability" at bounding box center [162, 282] width 81 height 15
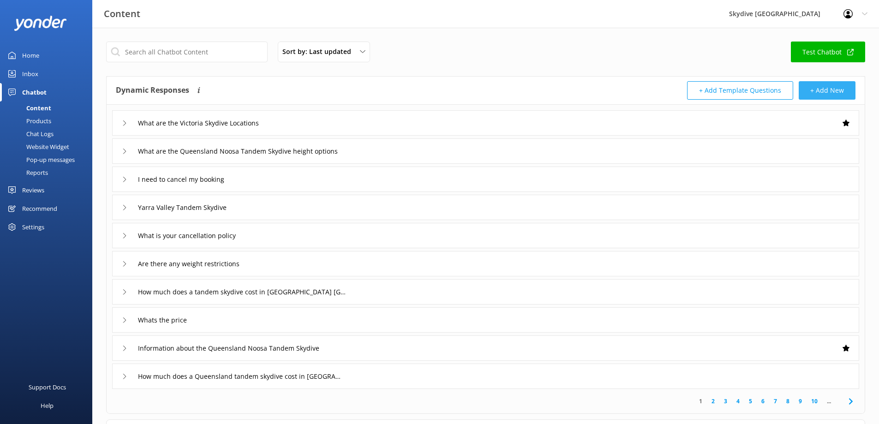
click at [840, 88] on button "+ Add New" at bounding box center [827, 90] width 57 height 18
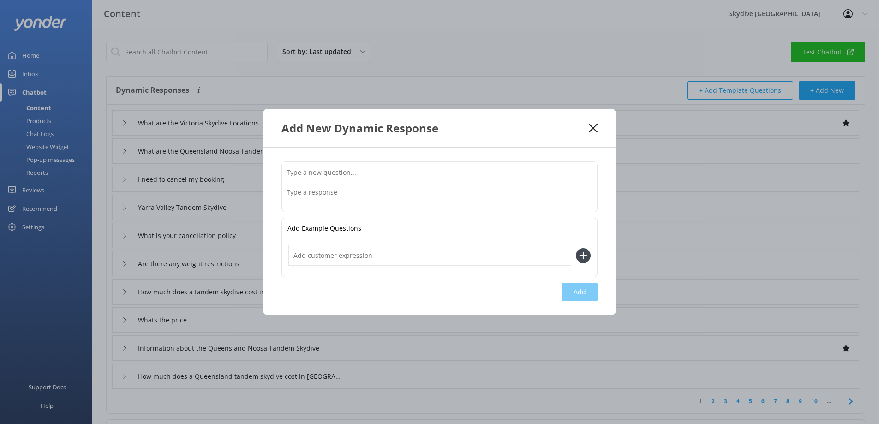
click at [382, 173] on input "text" at bounding box center [439, 172] width 315 height 21
paste input "What is the Victoria Yarra Valley Tandem Skydive bookings and availability"
type input "What is the Victoria Yarra Valley Tandem Skydive bookings and availability"
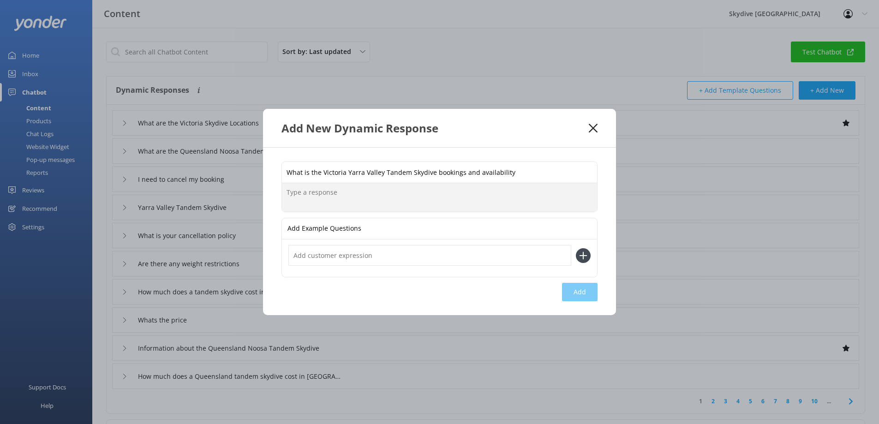
click at [345, 201] on textarea at bounding box center [439, 197] width 315 height 29
click at [322, 203] on textarea at bounding box center [439, 197] width 315 height 29
paste textarea "You can view live availability and book your [GEOGRAPHIC_DATA] Tandem Skydive o…"
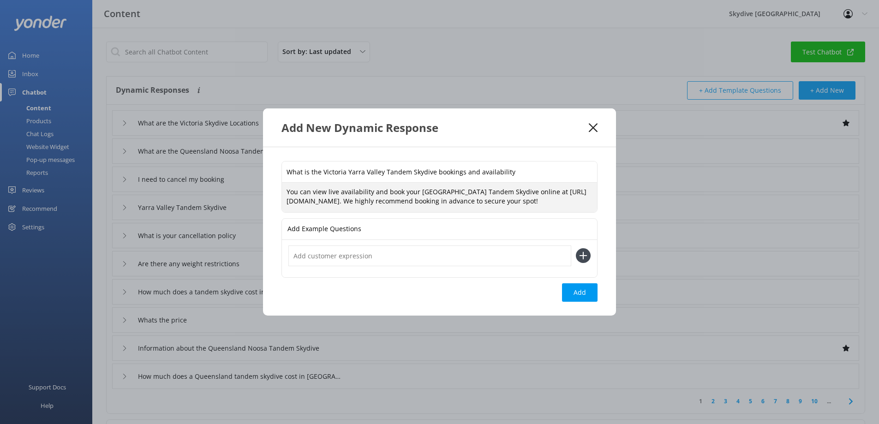
type textarea "You can view live availability and book your [GEOGRAPHIC_DATA] Tandem Skydive o…"
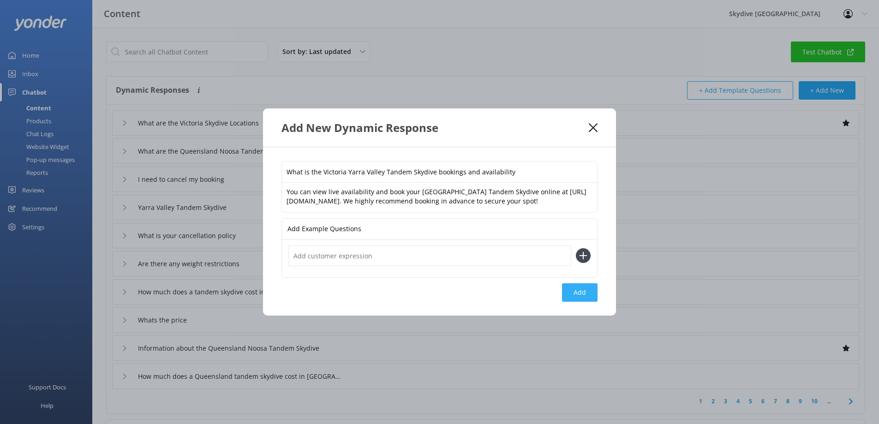
click at [588, 299] on button "Add" at bounding box center [580, 292] width 36 height 18
type input "What is the Victoria Yarra Valley Tandem Skydive bookings and availability"
type input "What are the Victoria Skydive Locations"
type input "What are the Queensland Noosa Tandem Skydive height options"
type input "I need to cancel my booking"
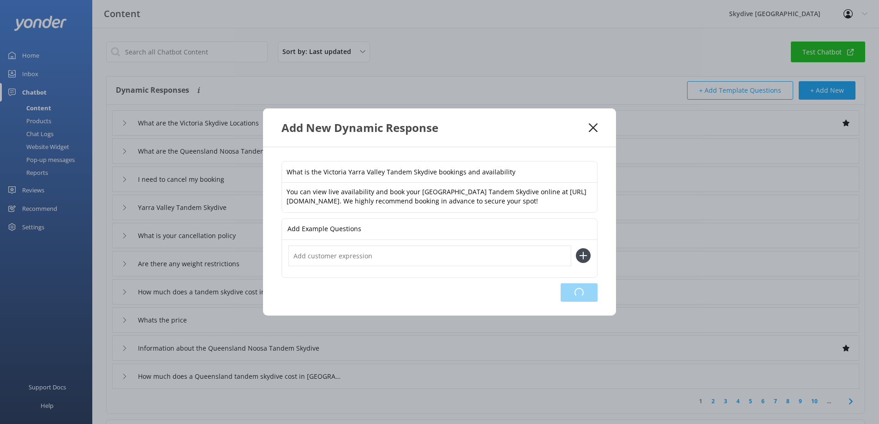
type input "Yarra Valley Tandem Skydive"
type input "What is your cancellation policy"
type input "Are there any weight restrictions"
type input "How much does a tandem skydive cost in [GEOGRAPHIC_DATA] [GEOGRAPHIC_DATA]"
type input "Whats the price"
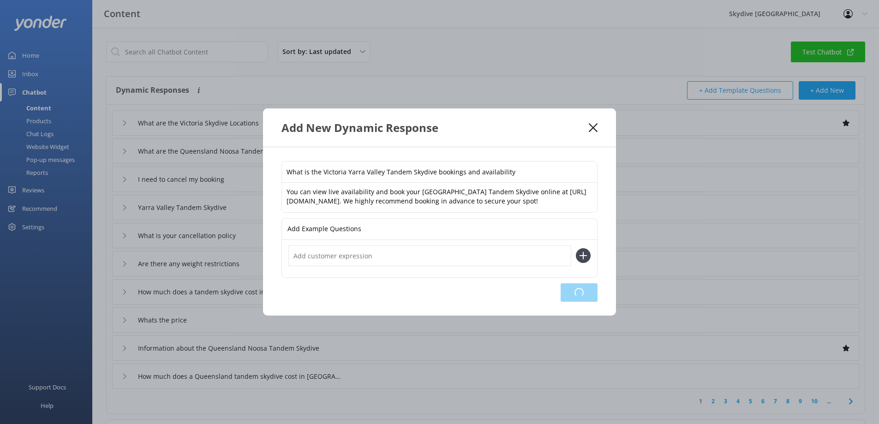
type input "Information about the Queensland Noosa Tandem Skydive"
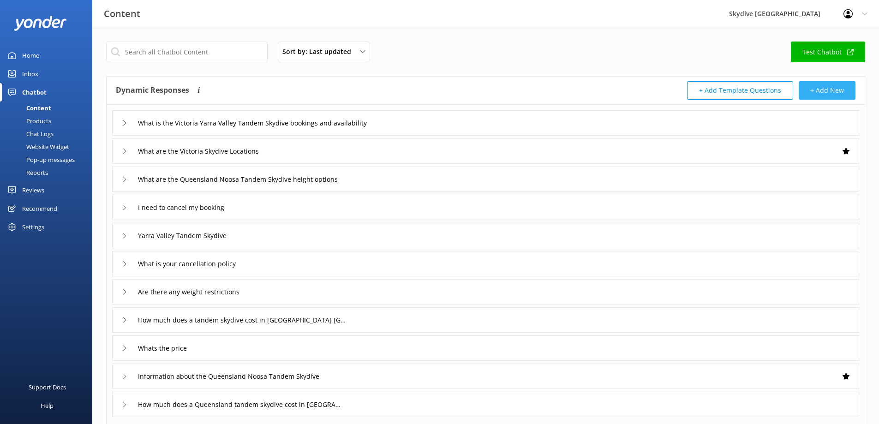
click at [824, 89] on button "+ Add New" at bounding box center [827, 90] width 57 height 18
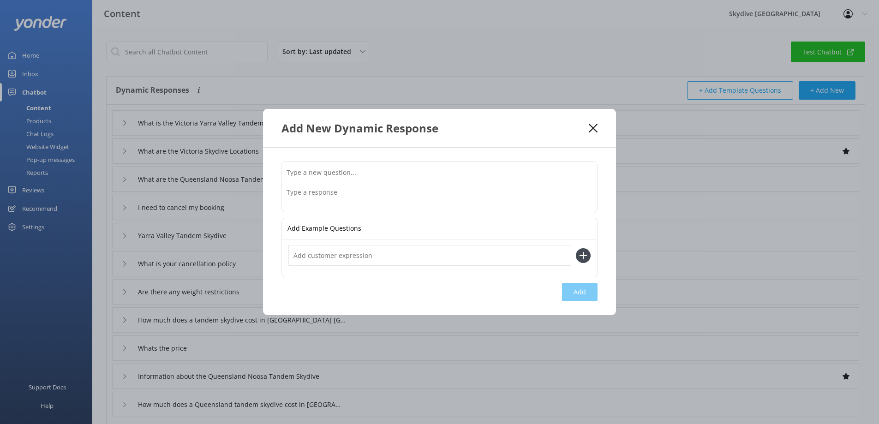
click at [409, 166] on input "text" at bounding box center [439, 172] width 315 height 21
paste input "the Victoria"
click at [324, 174] on input "the Victoria" at bounding box center [439, 172] width 315 height 21
drag, startPoint x: 336, startPoint y: 169, endPoint x: 263, endPoint y: 173, distance: 73.5
click at [263, 173] on div "the Victoria Add Example Questions Add" at bounding box center [439, 232] width 353 height 168
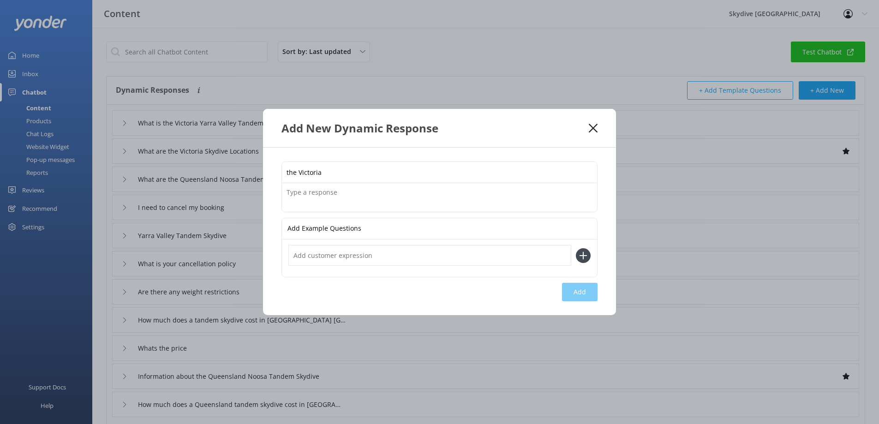
paste input "How much does the Victoria Skydive [GEOGRAPHIC_DATA] cost"
type input "How much does the Victoria Skydive [GEOGRAPHIC_DATA] cost"
click at [376, 198] on textarea at bounding box center [439, 197] width 315 height 29
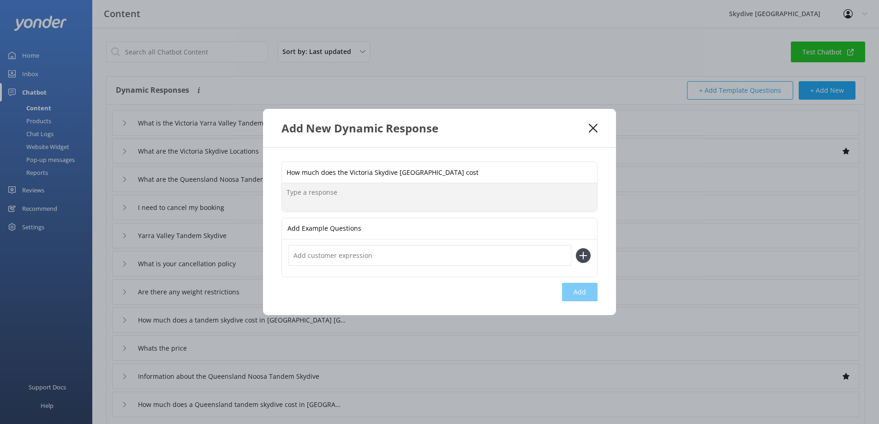
paste textarea "How much does the Victoria Skydive [GEOGRAPHIC_DATA] cost"
click at [379, 191] on textarea "How much does the Victoria Skydive [GEOGRAPHIC_DATA] cost" at bounding box center [439, 197] width 315 height 29
drag, startPoint x: 458, startPoint y: 190, endPoint x: 280, endPoint y: 192, distance: 178.2
click at [280, 192] on div "How much does the Victoria Skydive [GEOGRAPHIC_DATA] cost How much does the Vic…" at bounding box center [439, 232] width 353 height 168
paste textarea "Learn more about the [GEOGRAPHIC_DATA] Tandem Skydive price options at [URL][DO…"
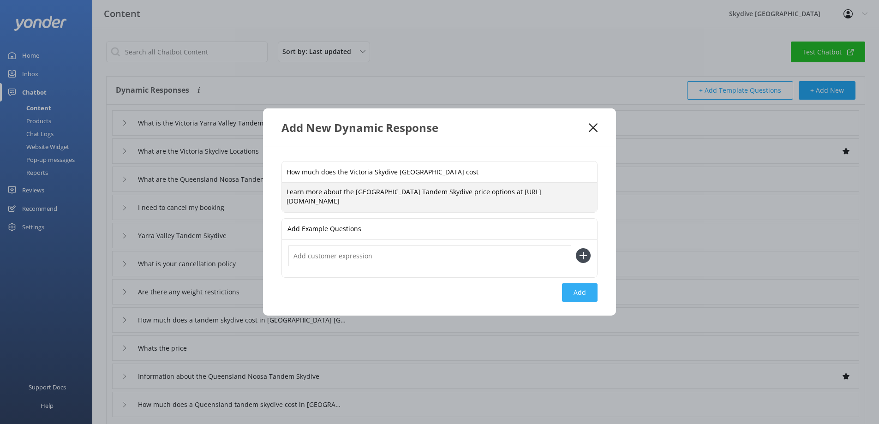
type textarea "Learn more about the [GEOGRAPHIC_DATA] Tandem Skydive price options at [URL][DO…"
click at [580, 290] on button "Add" at bounding box center [580, 292] width 36 height 18
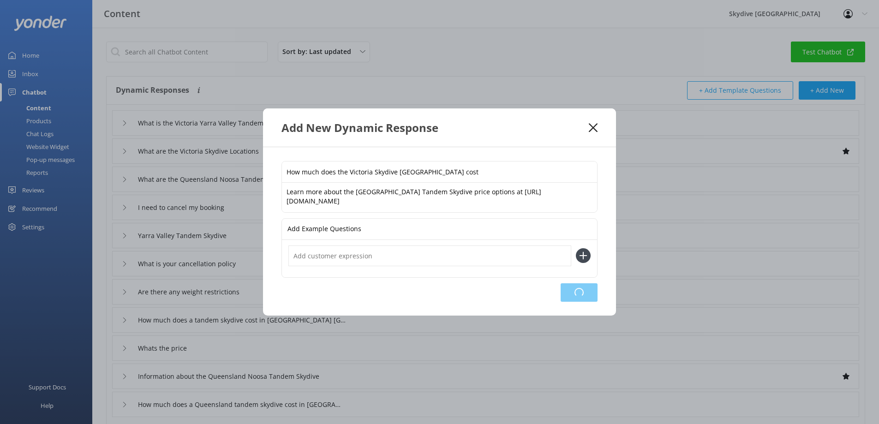
type input "How much does the Victoria Skydive [GEOGRAPHIC_DATA] cost"
type input "What is the Victoria Yarra Valley Tandem Skydive bookings and availability"
type input "What are the Victoria Skydive Locations"
type input "What are the Queensland Noosa Tandem Skydive height options"
type input "I need to cancel my booking"
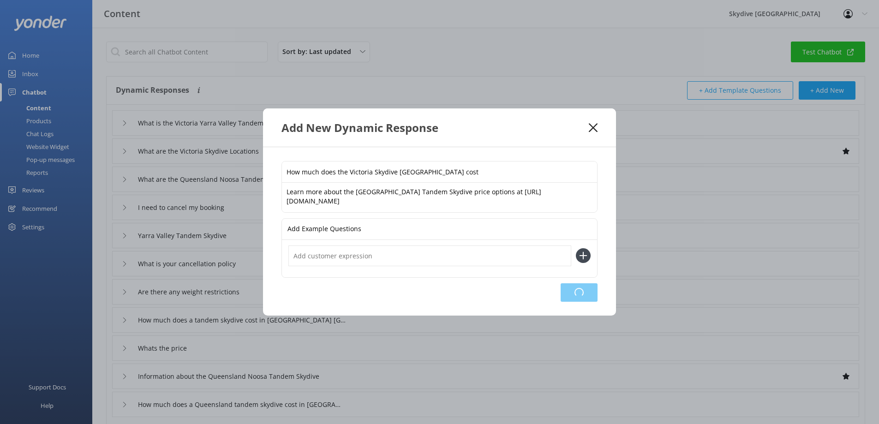
type input "Yarra Valley Tandem Skydive"
type input "What is your cancellation policy"
type input "Are there any weight restrictions"
type input "How much does a tandem skydive cost in [GEOGRAPHIC_DATA] [GEOGRAPHIC_DATA]"
type input "Whats the price"
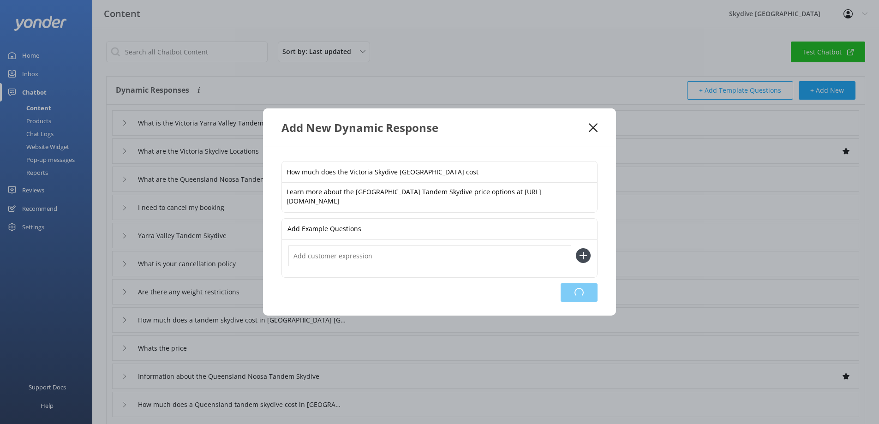
type input "Information about the Queensland Noosa Tandem Skydive"
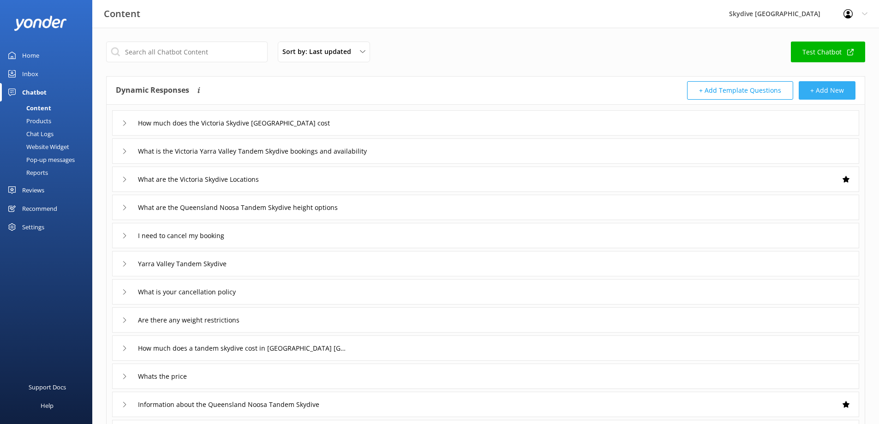
click at [826, 85] on button "+ Add New" at bounding box center [827, 90] width 57 height 18
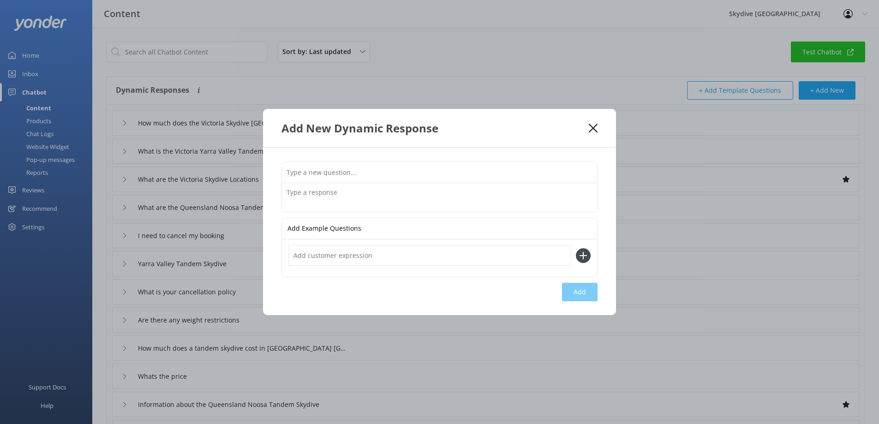
click at [332, 174] on input "text" at bounding box center [439, 172] width 315 height 21
paste input "What is the [GEOGRAPHIC_DATA] skydive check in location"
type input "What is the [GEOGRAPHIC_DATA] skydive check in location"
click at [444, 198] on textarea at bounding box center [439, 197] width 315 height 29
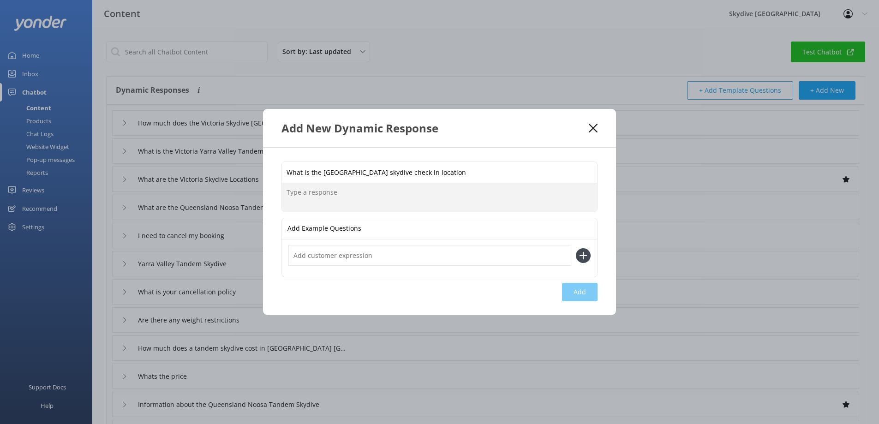
paste textarea "What is the [GEOGRAPHIC_DATA] skydive check in location"
click at [448, 198] on textarea "What is the [GEOGRAPHIC_DATA] skydive check in location" at bounding box center [439, 197] width 315 height 29
drag, startPoint x: 463, startPoint y: 193, endPoint x: 288, endPoint y: 198, distance: 175.9
click at [288, 198] on textarea "What is the [GEOGRAPHIC_DATA] skydive check in location" at bounding box center [439, 197] width 315 height 29
paste textarea "[GEOGRAPHIC_DATA] is located at [GEOGRAPHIC_DATA], [STREET_ADDRESS][PERSON_NAME]"
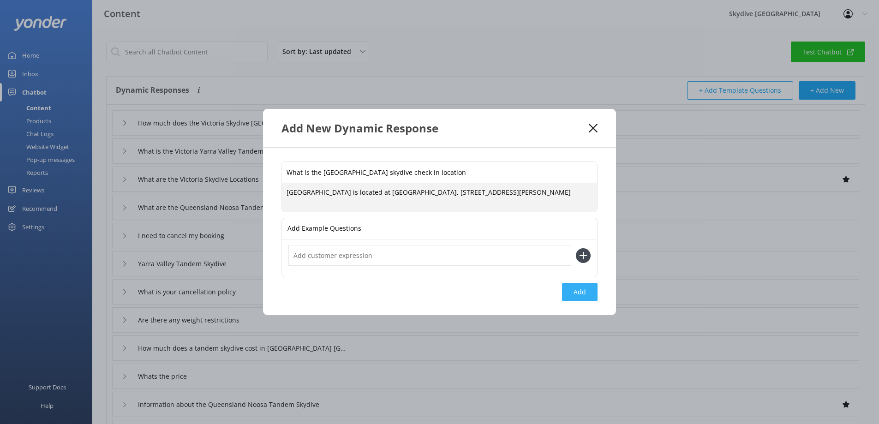
type textarea "[GEOGRAPHIC_DATA] is located at [GEOGRAPHIC_DATA], [STREET_ADDRESS][PERSON_NAME]"
click at [570, 294] on button "Add" at bounding box center [580, 292] width 36 height 18
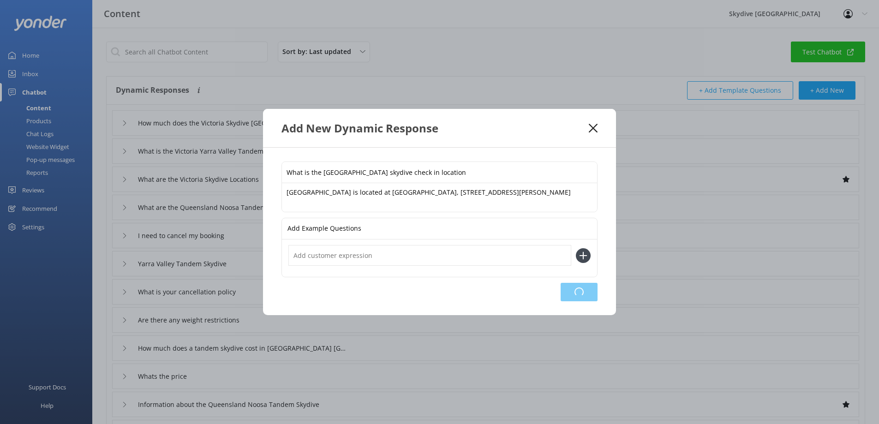
type input "What is the [GEOGRAPHIC_DATA] skydive check in location"
type input "How much does the Victoria Skydive [GEOGRAPHIC_DATA] cost"
type input "What is the Victoria Yarra Valley Tandem Skydive bookings and availability"
type input "What are the Victoria Skydive Locations"
type input "What are the Queensland Noosa Tandem Skydive height options"
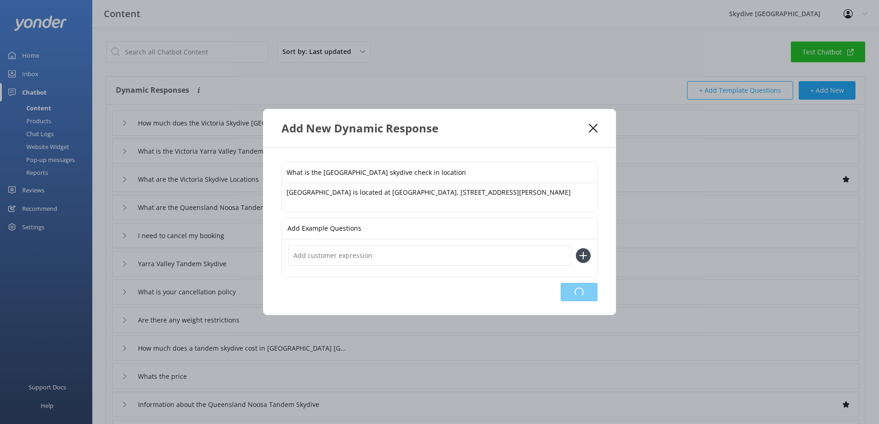
type input "I need to cancel my booking"
type input "Yarra Valley Tandem Skydive"
type input "What is your cancellation policy"
type input "Are there any weight restrictions"
type input "How much does a tandem skydive cost in [GEOGRAPHIC_DATA] [GEOGRAPHIC_DATA]"
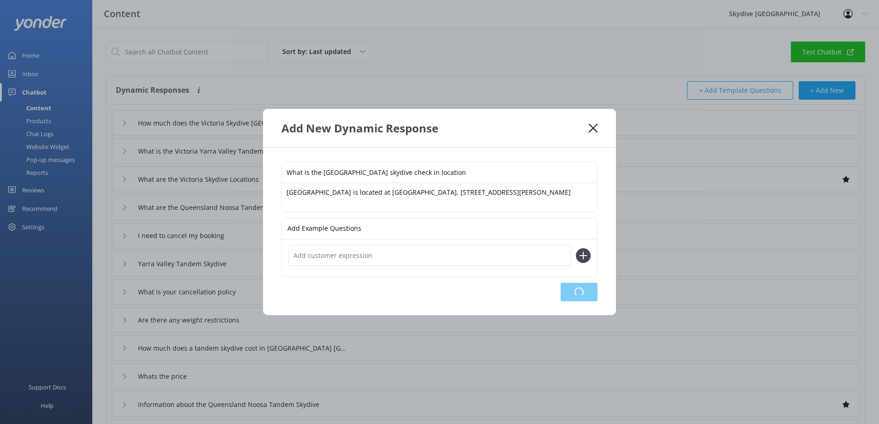
type input "Whats the price"
type input "Information about the Queensland Noosa Tandem Skydive"
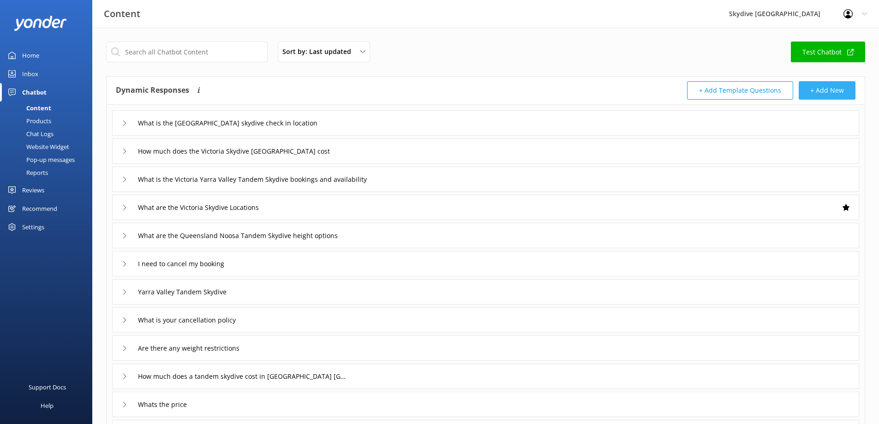
click at [834, 96] on button "+ Add New" at bounding box center [827, 90] width 57 height 18
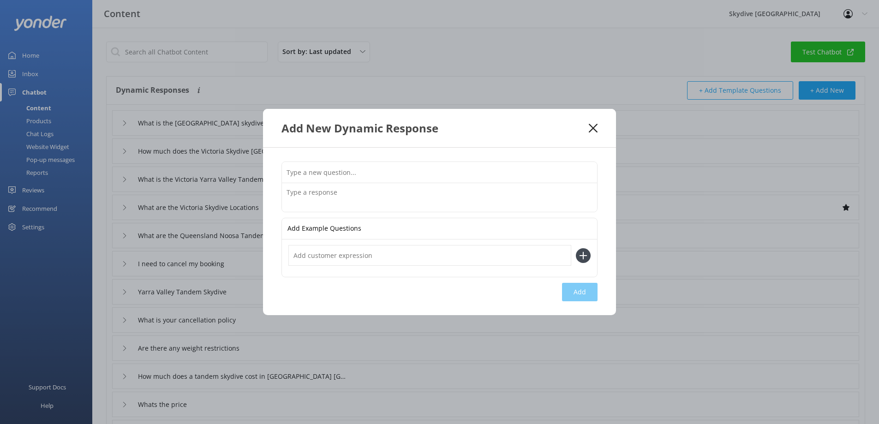
click at [384, 174] on input "text" at bounding box center [439, 172] width 315 height 21
paste input "What is the Victoria Yarra Valley operating days and hours"
type input "What is the Victoria Yarra Valley operating days and hours"
click at [381, 202] on textarea at bounding box center [439, 197] width 315 height 29
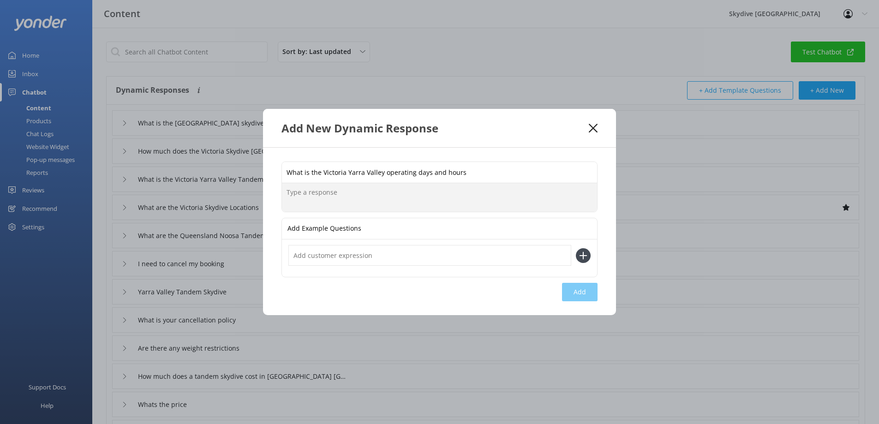
paste textarea "What is the Victoria Yarra Valley operating days and hours"
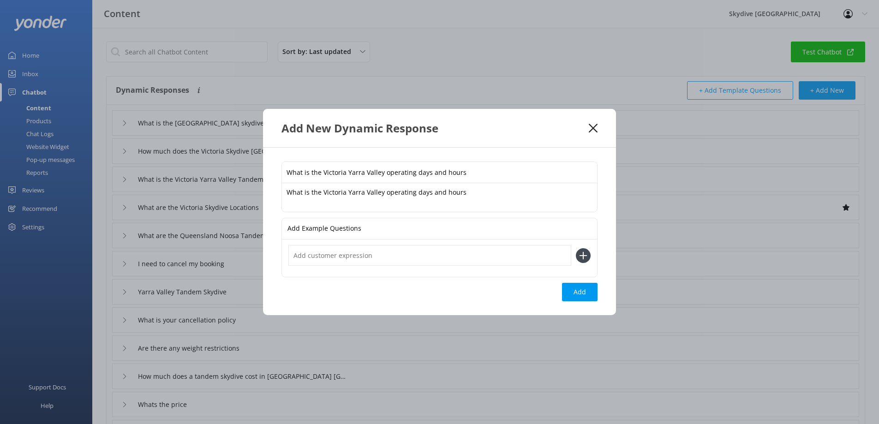
drag, startPoint x: 348, startPoint y: 202, endPoint x: 370, endPoint y: 200, distance: 21.8
click at [348, 202] on textarea "What is the Victoria Yarra Valley operating days and hours" at bounding box center [439, 197] width 315 height 29
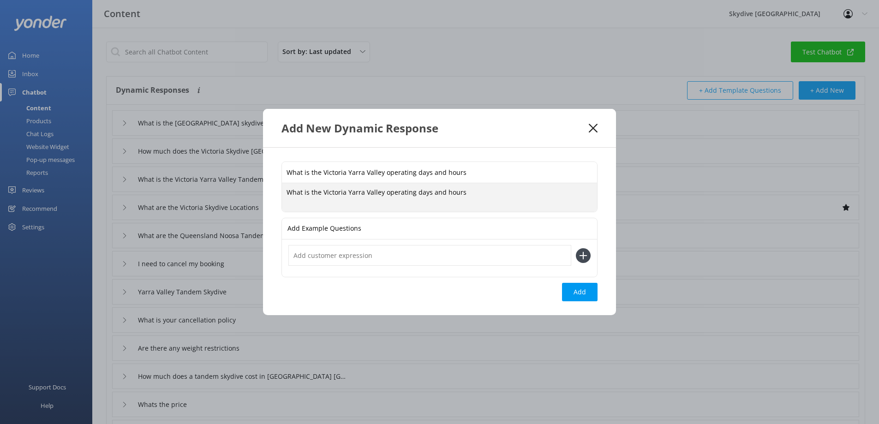
drag, startPoint x: 475, startPoint y: 193, endPoint x: 255, endPoint y: 192, distance: 219.7
click at [255, 192] on div "Add New Dynamic Response What is the Victoria Yarra Valley operating days and h…" at bounding box center [439, 212] width 879 height 424
paste textarea "e’re are open [DATE], [DATE] and [DATE] however this may vary depending on weat…"
click at [353, 192] on textarea "We’re are open [DATE], [DATE] and [DATE] however this may vary depending on wea…" at bounding box center [439, 197] width 315 height 29
type textarea "We’re are open [DATE], [DATE] and [DATE] however this may vary depending on wea…"
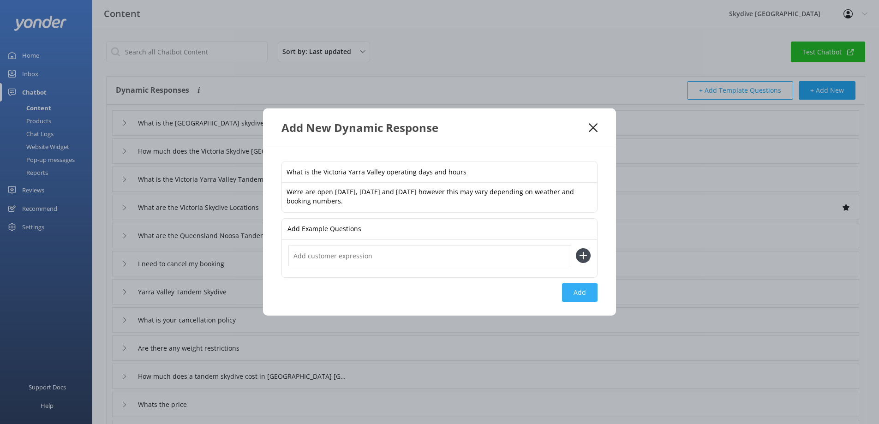
click at [581, 289] on button "Add" at bounding box center [580, 292] width 36 height 18
type input "What is the Victoria Yarra Valley operating days and hours"
type input "What is the [GEOGRAPHIC_DATA] skydive check in location"
type input "How much does the Victoria Skydive [GEOGRAPHIC_DATA] cost"
type input "What is the Victoria Yarra Valley Tandem Skydive bookings and availability"
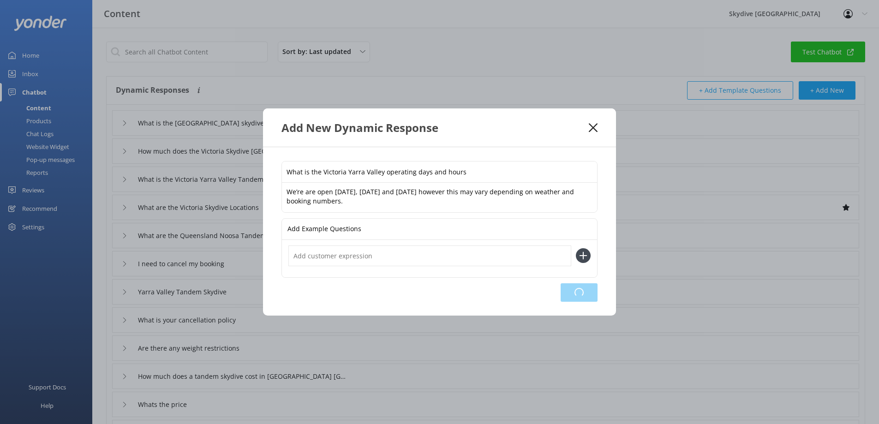
type input "What are the Victoria Skydive Locations"
type input "What are the Queensland Noosa Tandem Skydive height options"
type input "I need to cancel my booking"
type input "Yarra Valley Tandem Skydive"
type input "What is your cancellation policy"
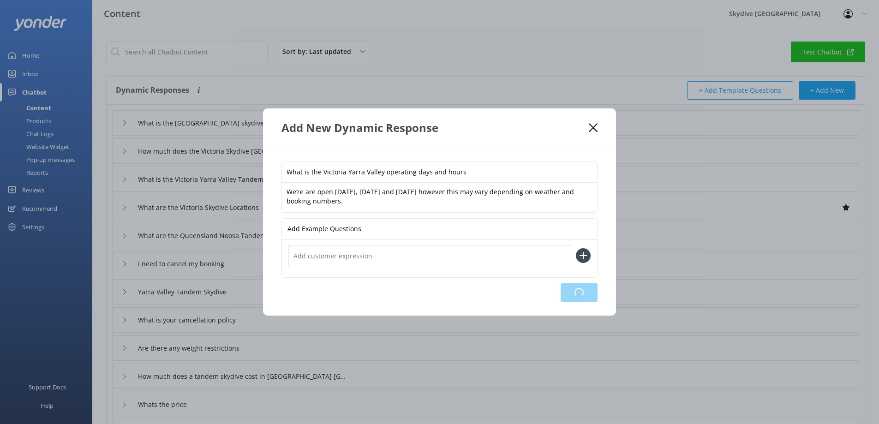
type input "Are there any weight restrictions"
type input "How much does a tandem skydive cost in [GEOGRAPHIC_DATA] [GEOGRAPHIC_DATA]"
type input "Whats the price"
type input "Information about the Queensland Noosa Tandem Skydive"
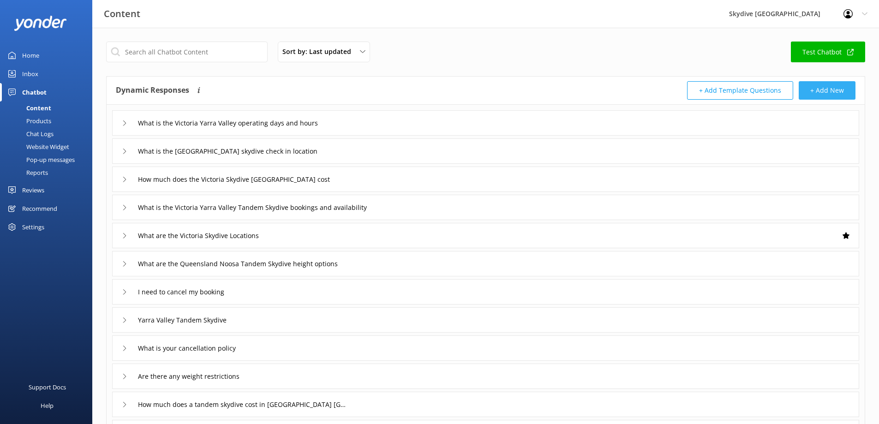
click at [827, 91] on button "+ Add New" at bounding box center [827, 90] width 57 height 18
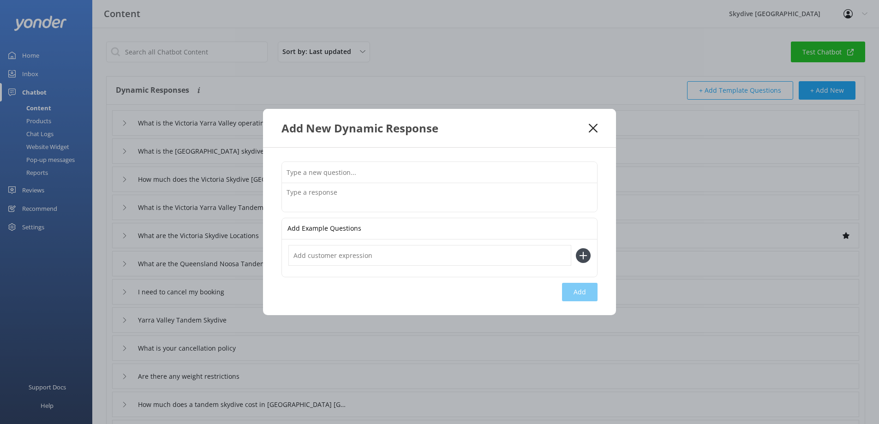
click at [341, 179] on input "text" at bounding box center [439, 172] width 315 height 21
paste input "What is the Victoria Yarra Valley skydive height options"
type input "What is the Victoria Yarra Valley skydive height options"
click at [423, 194] on textarea at bounding box center [439, 197] width 315 height 29
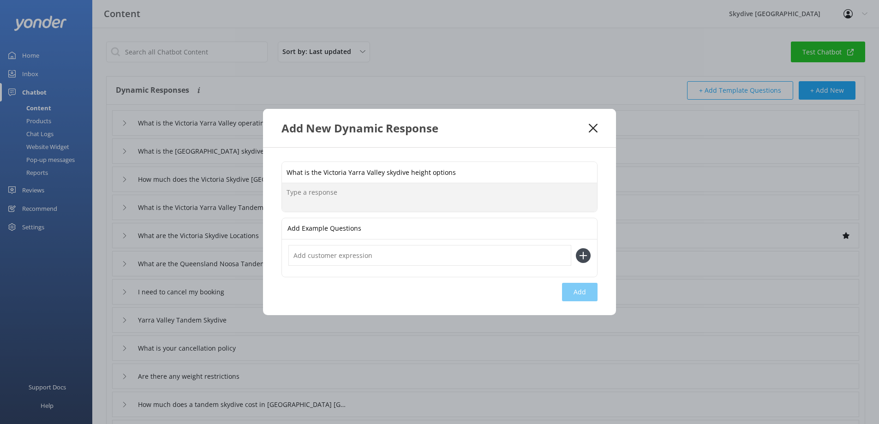
paste textarea "What is the Victoria Yarra Valley skydive height options"
click at [478, 203] on textarea "What is the Victoria Yarra Valley skydive height options" at bounding box center [439, 197] width 315 height 29
drag, startPoint x: 449, startPoint y: 197, endPoint x: 294, endPoint y: 197, distance: 154.1
click at [294, 197] on textarea "What is the Victoria Yarra Valley skydive height options" at bounding box center [439, 197] width 315 height 29
type textarea "W"
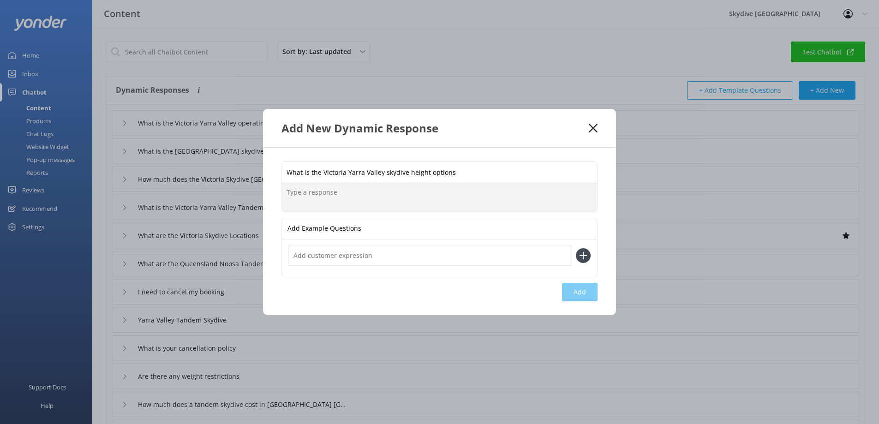
paste textarea "At our Yarra Valley dropzone, we offer the 15,000ft tandem skydive option. Lear…"
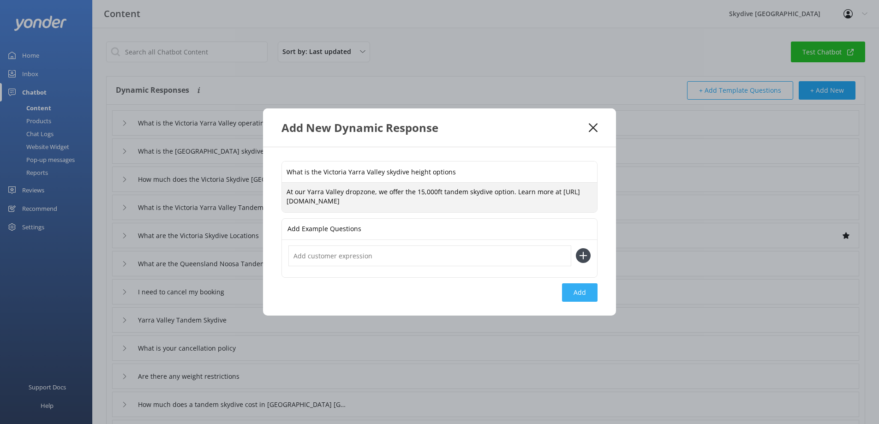
type textarea "At our Yarra Valley dropzone, we offer the 15,000ft tandem skydive option. Lear…"
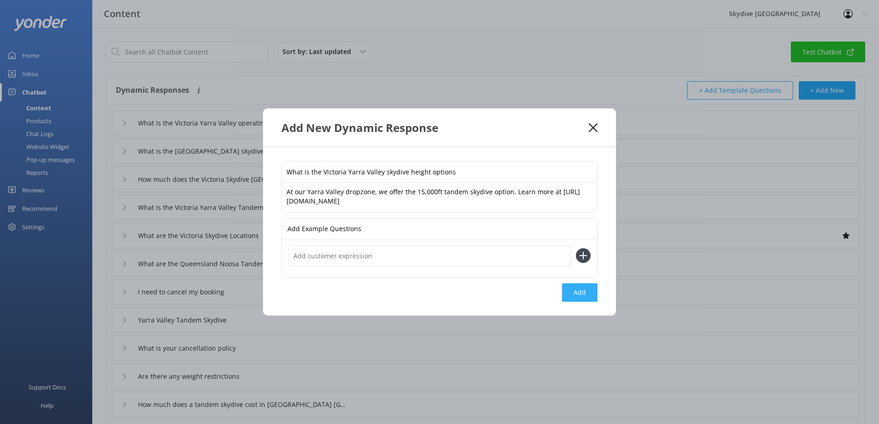
click at [572, 292] on button "Add" at bounding box center [580, 292] width 36 height 18
type input "What is the Victoria Yarra Valley skydive height options"
type input "What is the Victoria Yarra Valley operating days and hours"
type input "What is the [GEOGRAPHIC_DATA] skydive check in location"
type input "How much does the Victoria Skydive [GEOGRAPHIC_DATA] cost"
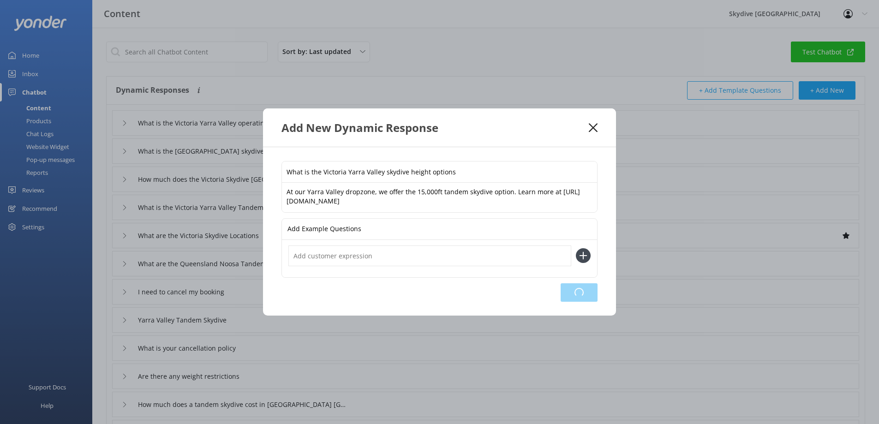
type input "What is the Victoria Yarra Valley Tandem Skydive bookings and availability"
type input "What are the Victoria Skydive Locations"
type input "What are the Queensland Noosa Tandem Skydive height options"
type input "I need to cancel my booking"
type input "Yarra Valley Tandem Skydive"
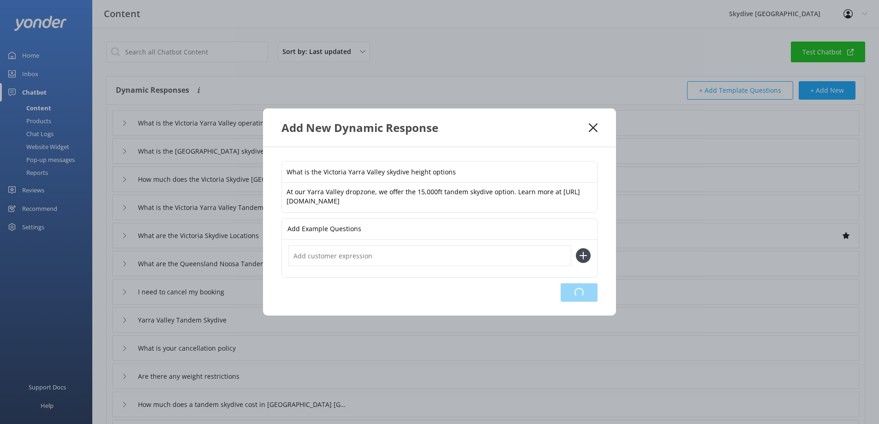
type input "What is your cancellation policy"
type input "Are there any weight restrictions"
type input "How much does a tandem skydive cost in [GEOGRAPHIC_DATA] [GEOGRAPHIC_DATA]"
type input "Whats the price"
type input "Information about the Queensland Noosa Tandem Skydive"
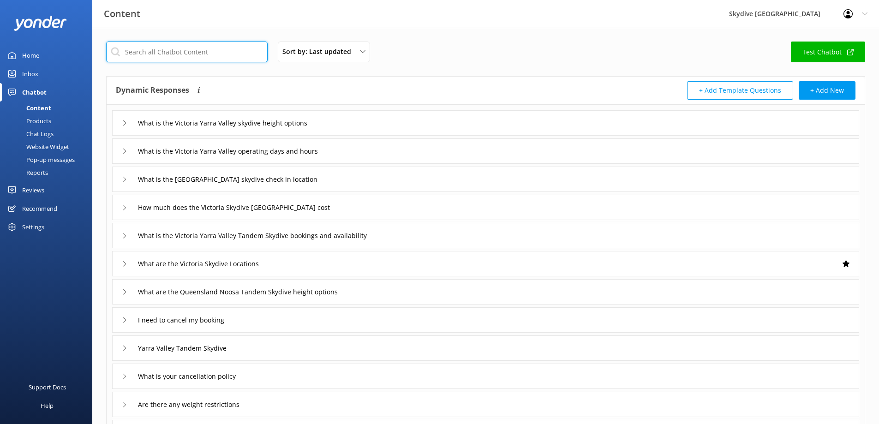
click at [191, 50] on input "text" at bounding box center [187, 52] width 162 height 21
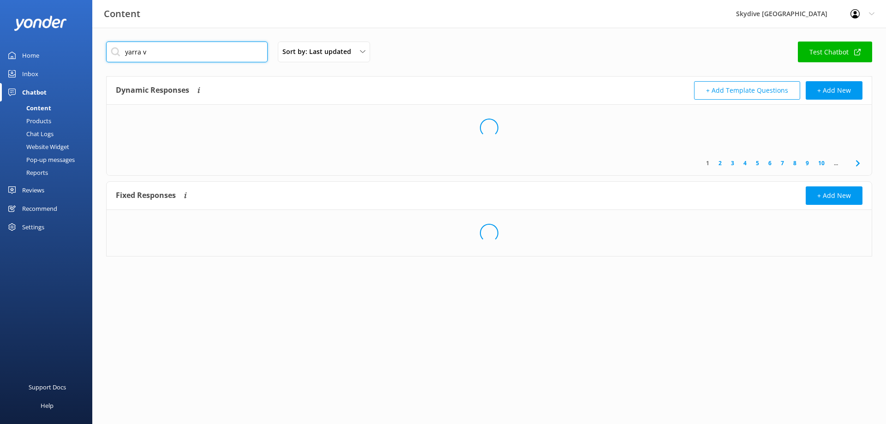
type input "yarra va"
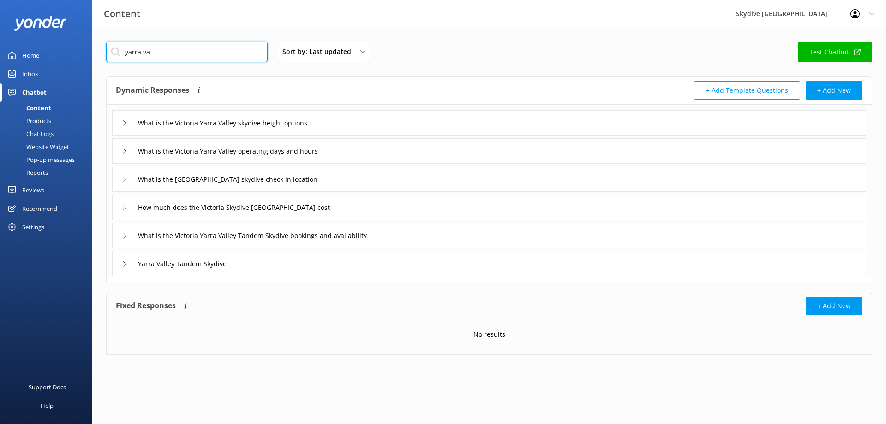
drag, startPoint x: 180, startPoint y: 51, endPoint x: 107, endPoint y: 54, distance: 72.5
click at [107, 54] on input "yarra va" at bounding box center [187, 52] width 162 height 21
click at [443, 49] on div "Sort by: Last updated Title Last updated Test Chatbot" at bounding box center [489, 55] width 766 height 26
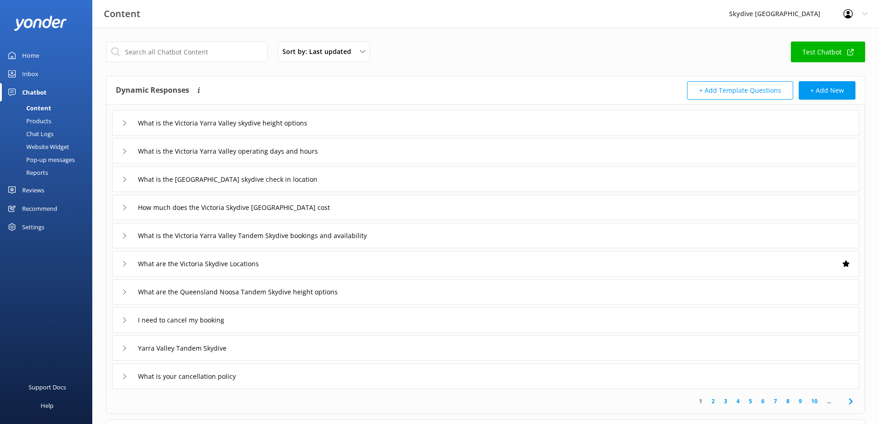
click at [229, 254] on div "What are the Victoria Skydive Locations" at bounding box center [485, 263] width 747 height 25
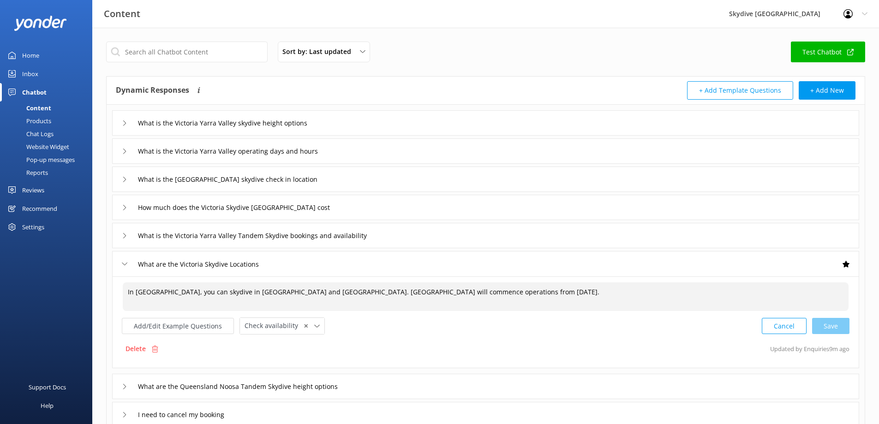
click at [347, 291] on textarea "In [GEOGRAPHIC_DATA], you can skydive in [GEOGRAPHIC_DATA] and [GEOGRAPHIC_DATA…" at bounding box center [486, 296] width 726 height 29
drag, startPoint x: 468, startPoint y: 293, endPoint x: 347, endPoint y: 294, distance: 120.9
click at [347, 294] on textarea "In [GEOGRAPHIC_DATA], you can skydive in [GEOGRAPHIC_DATA] and [GEOGRAPHIC_DATA…" at bounding box center [486, 296] width 726 height 29
click at [426, 290] on textarea "In [GEOGRAPHIC_DATA], you can skydive in [GEOGRAPHIC_DATA] and [GEOGRAPHIC_DATA…" at bounding box center [486, 296] width 726 height 29
click at [417, 294] on textarea "In [GEOGRAPHIC_DATA], you can skydive in [GEOGRAPHIC_DATA] and [GEOGRAPHIC_DATA…" at bounding box center [486, 296] width 726 height 29
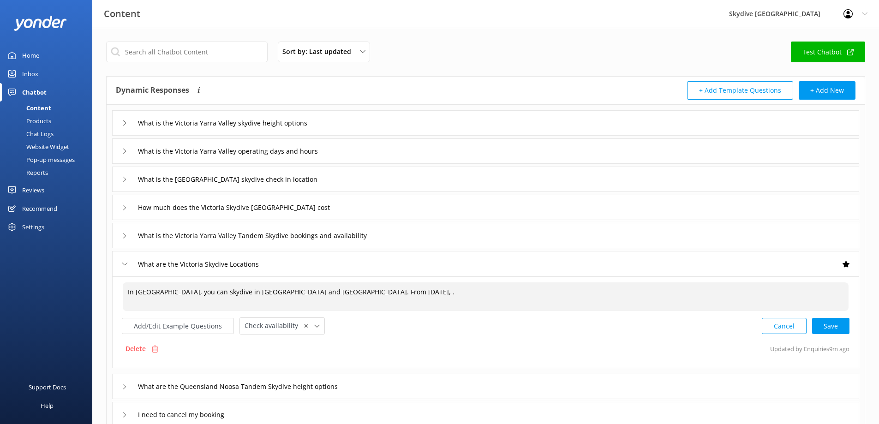
paste textarea "Yarra Valley will commence operations f"
click at [829, 329] on div "Cancel Loading.." at bounding box center [805, 325] width 87 height 17
type textarea "In [GEOGRAPHIC_DATA], you can skydive in [GEOGRAPHIC_DATA] and [GEOGRAPHIC_DATA…"
click at [282, 209] on input "How much does the Victoria Skydive [GEOGRAPHIC_DATA] cost" at bounding box center [234, 208] width 203 height 14
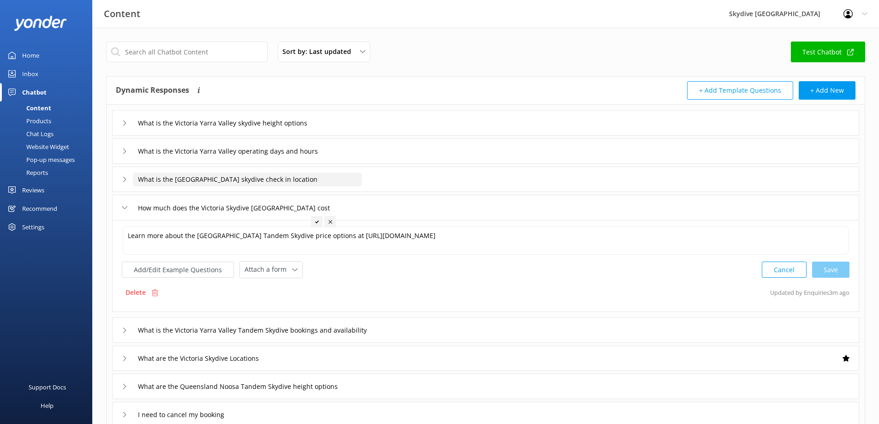
click at [291, 178] on input "What is the [GEOGRAPHIC_DATA] skydive check in location" at bounding box center [247, 180] width 229 height 14
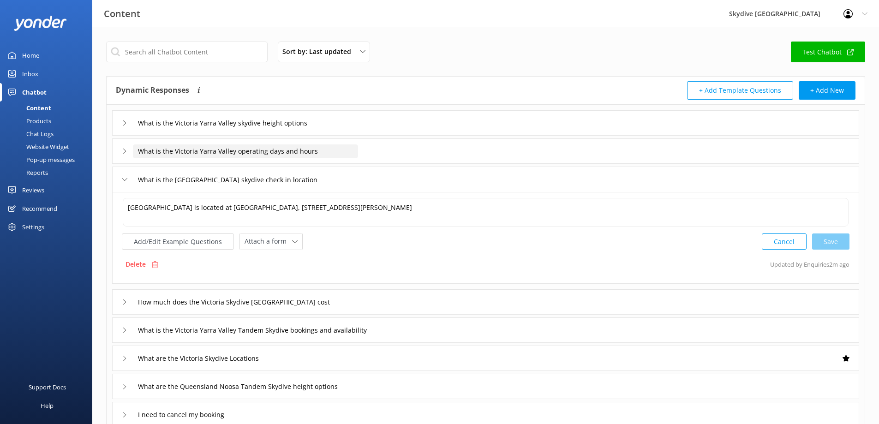
click at [291, 150] on input "What is the Victoria Yarra Valley operating days and hours" at bounding box center [245, 151] width 225 height 14
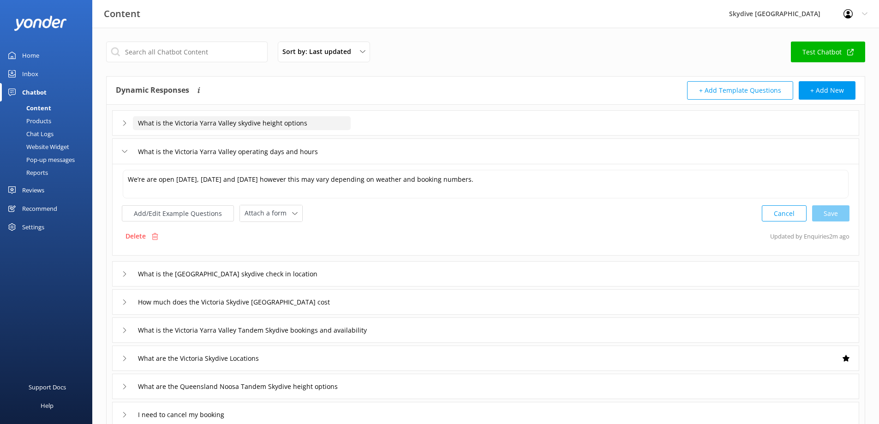
click at [280, 122] on input "What is the Victoria Yarra Valley skydive height options" at bounding box center [242, 123] width 218 height 14
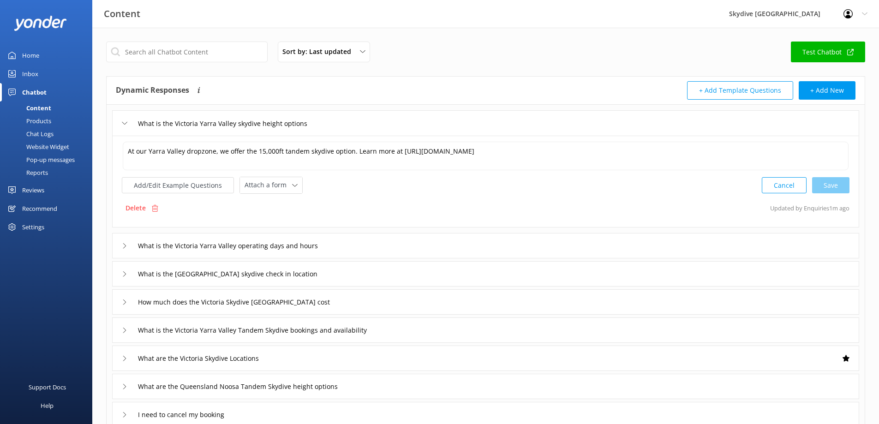
click at [124, 122] on icon at bounding box center [125, 123] width 6 height 6
